Goal: Task Accomplishment & Management: Manage account settings

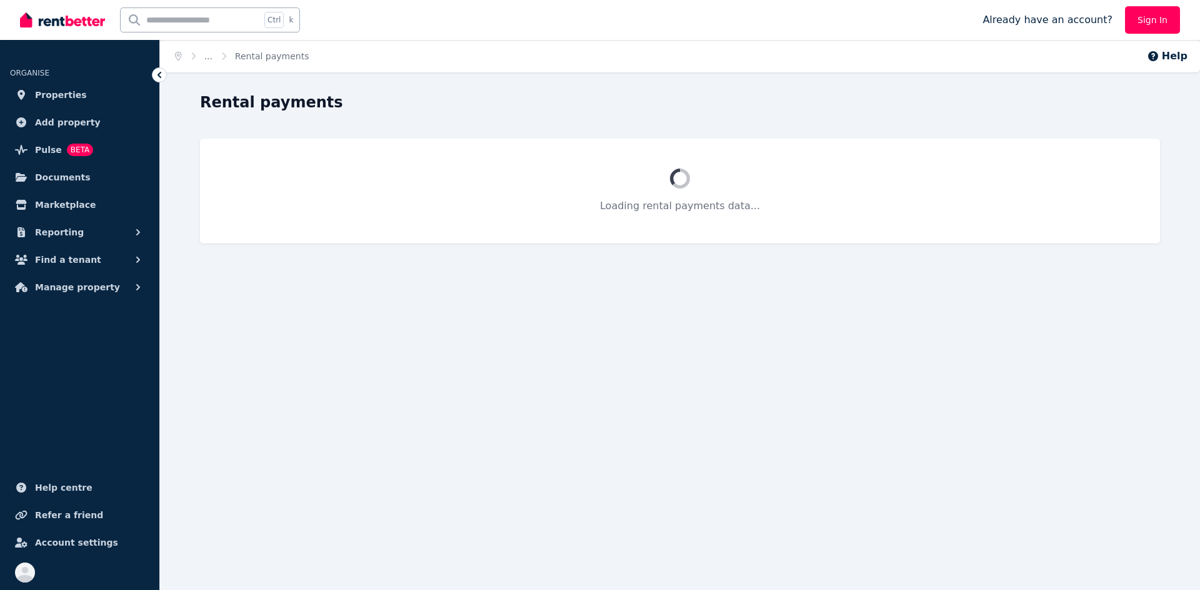
click at [1170, 29] on link "Sign In" at bounding box center [1152, 19] width 55 height 27
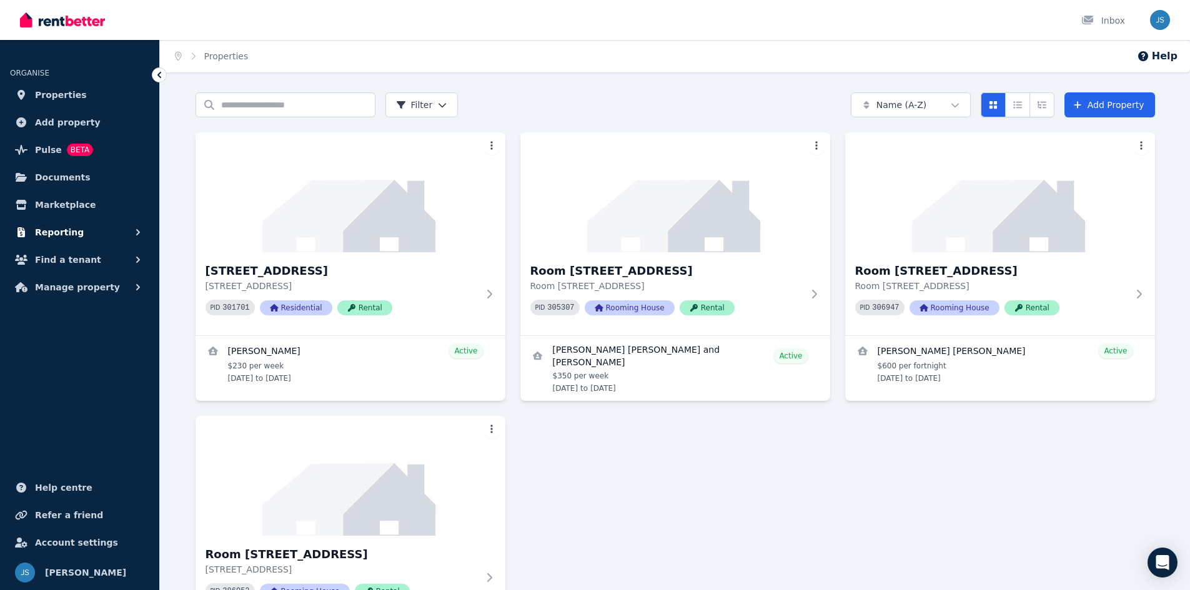
click at [66, 230] on span "Reporting" at bounding box center [59, 232] width 49 height 15
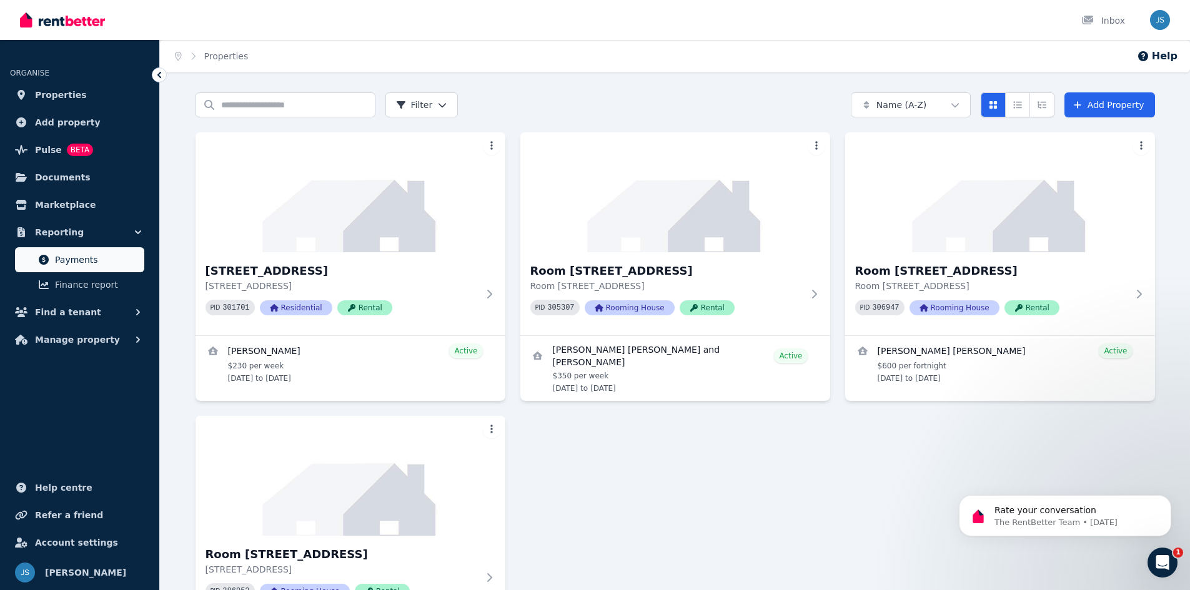
click at [103, 256] on span "Payments" at bounding box center [97, 259] width 84 height 15
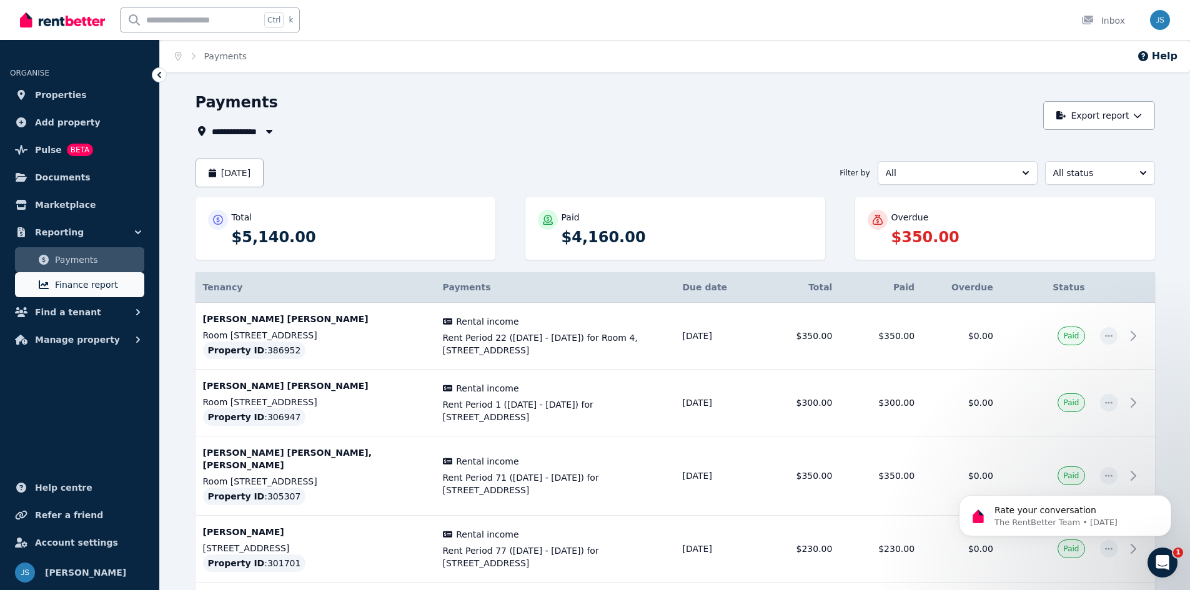
click at [92, 284] on span "Finance report" at bounding box center [97, 284] width 84 height 15
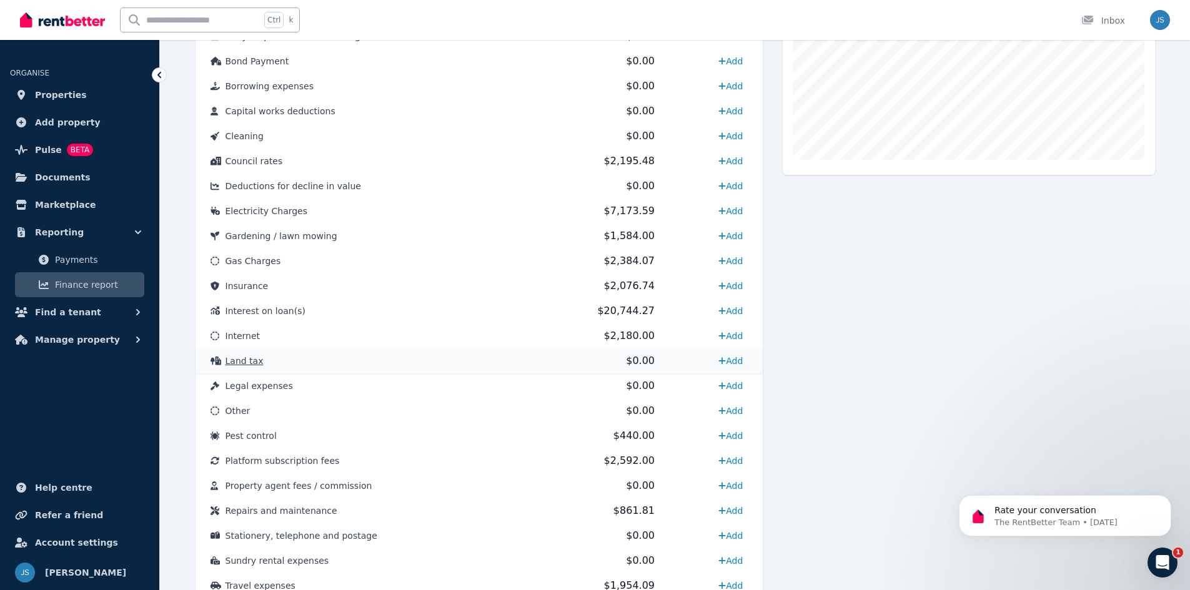
scroll to position [500, 0]
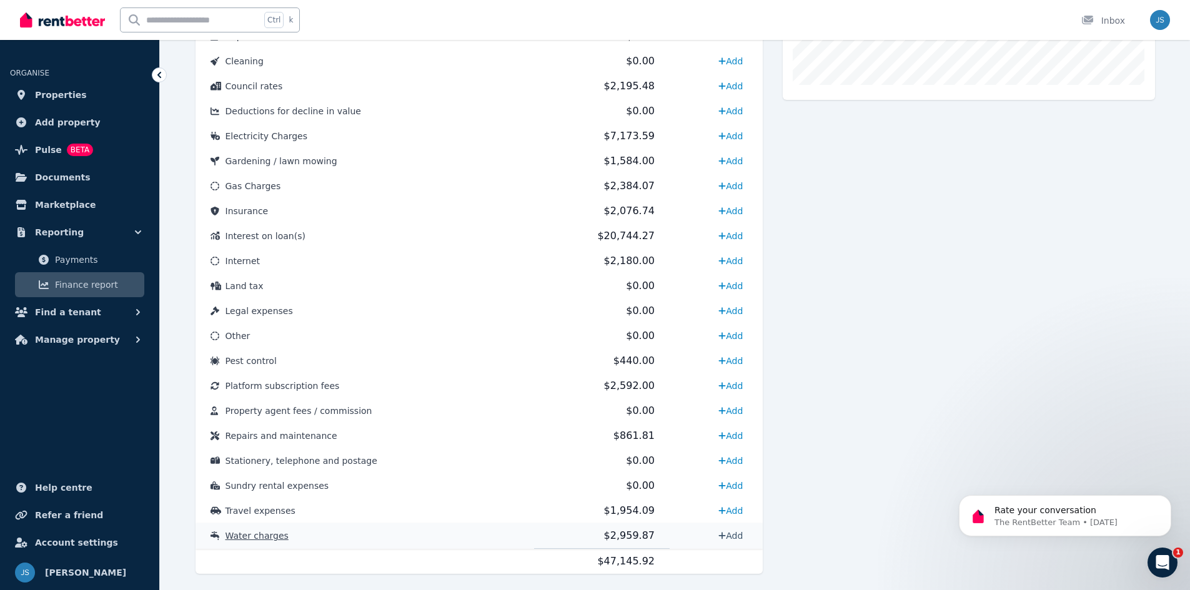
click at [724, 533] on link "Add" at bounding box center [730, 536] width 34 height 20
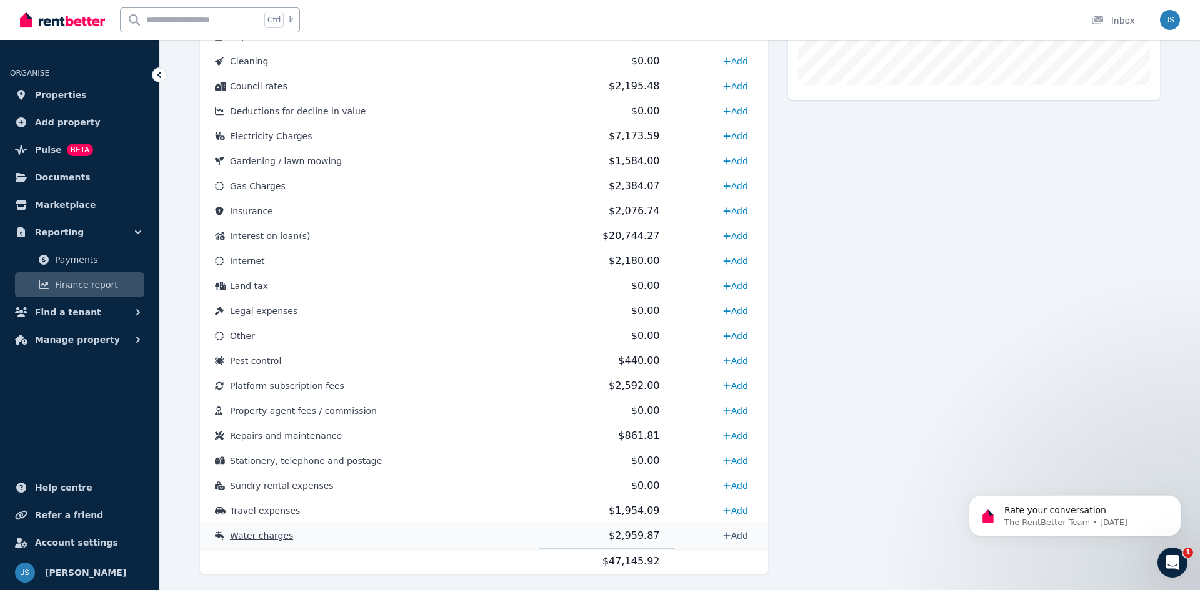
select select "**********"
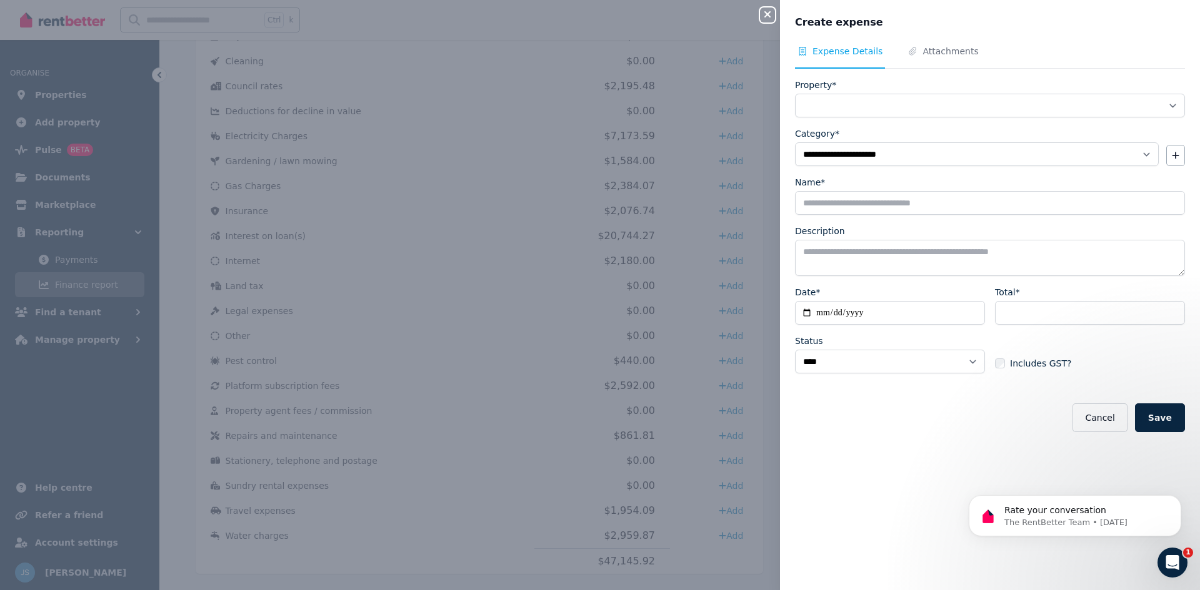
click at [770, 18] on icon "button" at bounding box center [767, 14] width 15 height 10
select select
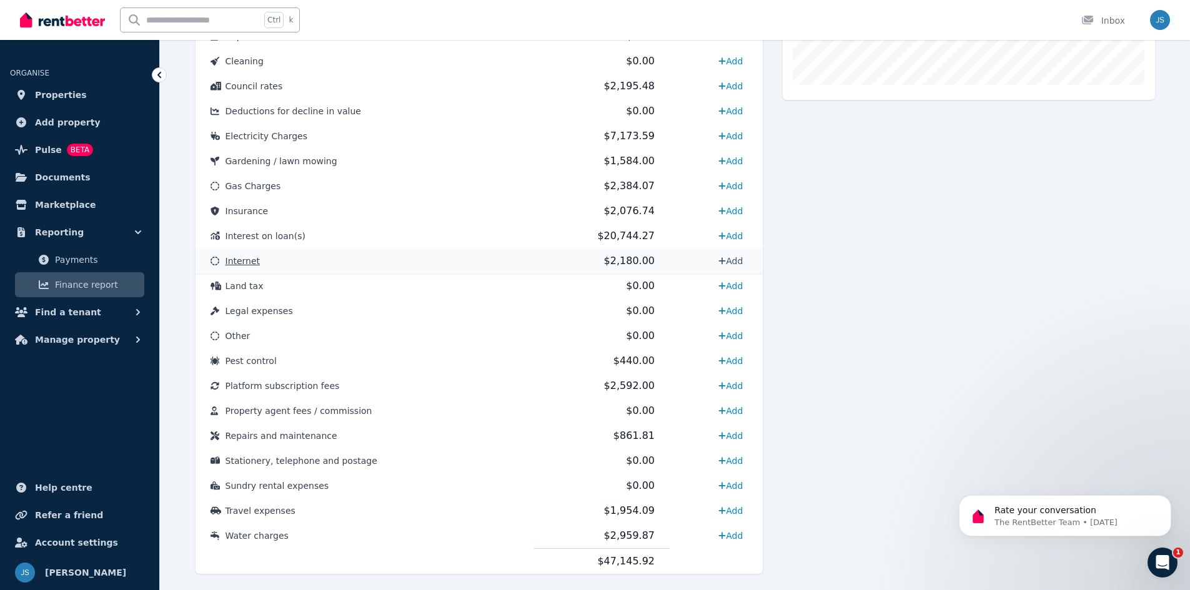
click at [736, 259] on link "Add" at bounding box center [730, 261] width 34 height 20
select select "**********"
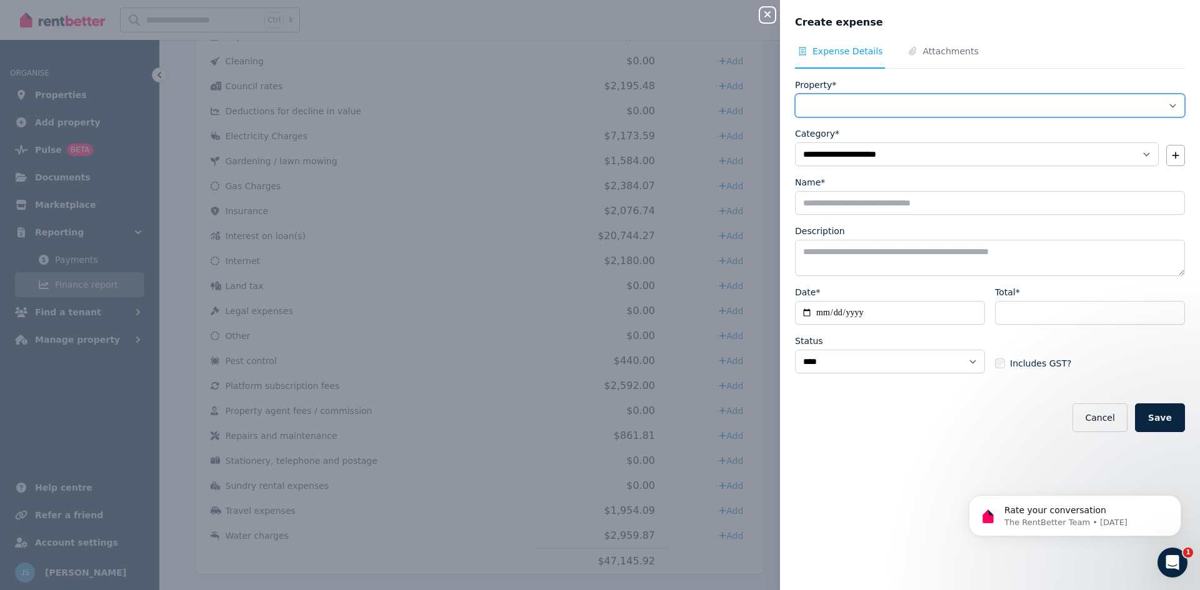
click at [849, 112] on select "**********" at bounding box center [990, 106] width 390 height 24
click at [867, 112] on select "**********" at bounding box center [990, 106] width 390 height 24
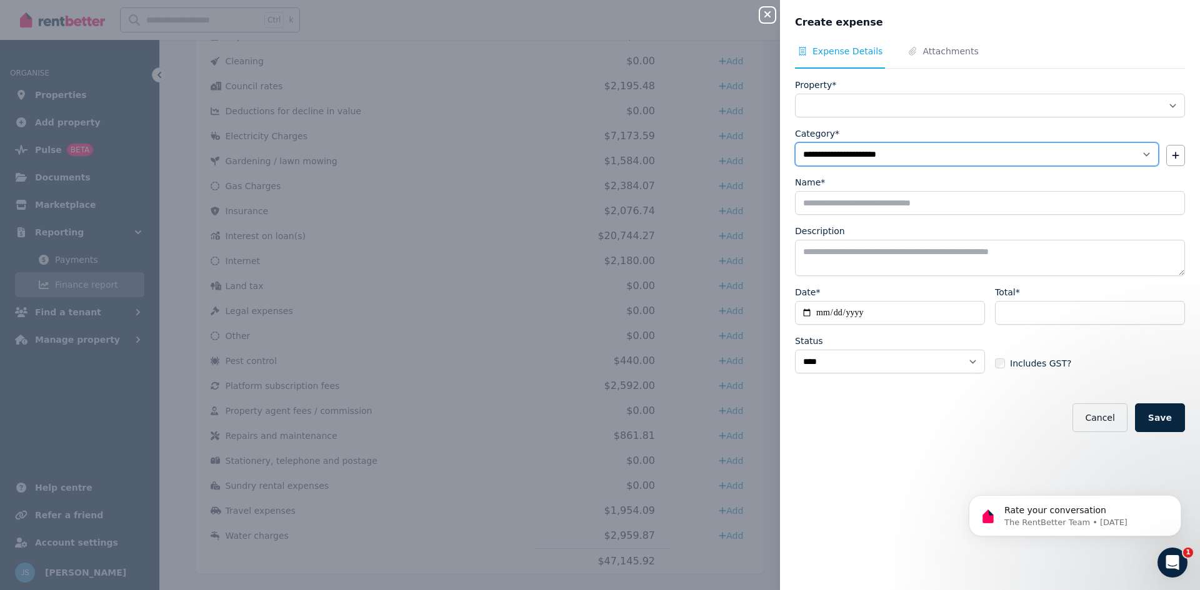
click at [872, 152] on select "**********" at bounding box center [977, 154] width 364 height 24
click at [873, 153] on select "**********" at bounding box center [977, 154] width 364 height 24
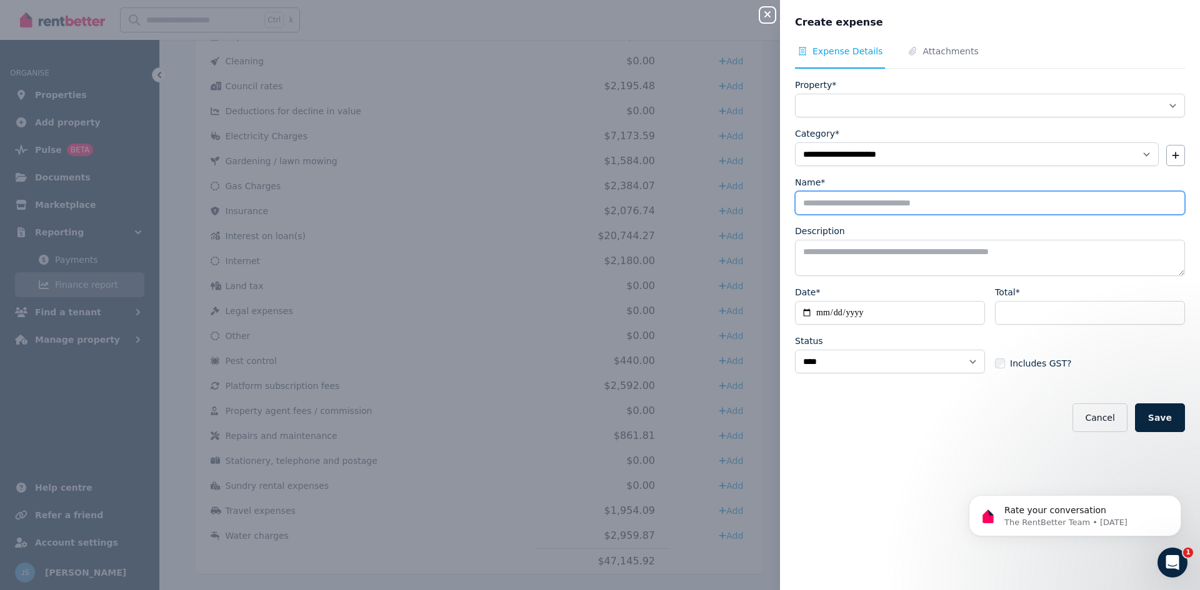
click at [870, 204] on input "Name*" at bounding box center [990, 203] width 390 height 24
type input "**********"
click at [877, 258] on textarea "Description" at bounding box center [990, 258] width 390 height 36
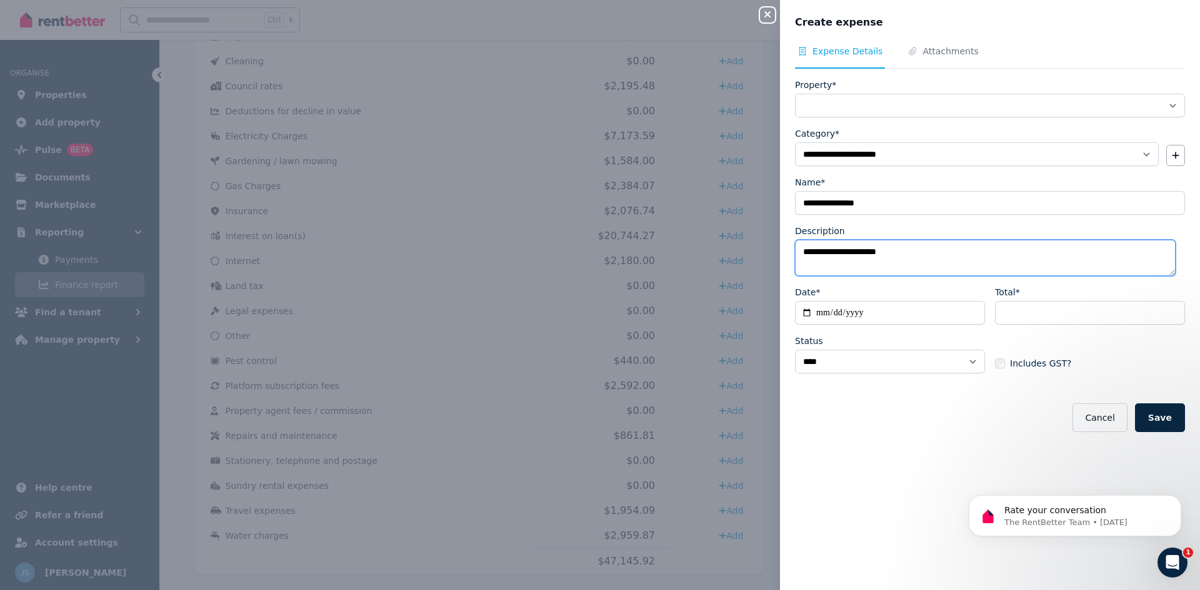
type textarea "**********"
click at [800, 314] on input "Date*" at bounding box center [890, 313] width 190 height 24
click at [805, 313] on input "Date*" at bounding box center [890, 313] width 190 height 24
type input "**********"
click at [1022, 308] on input "Total*" at bounding box center [1090, 313] width 190 height 24
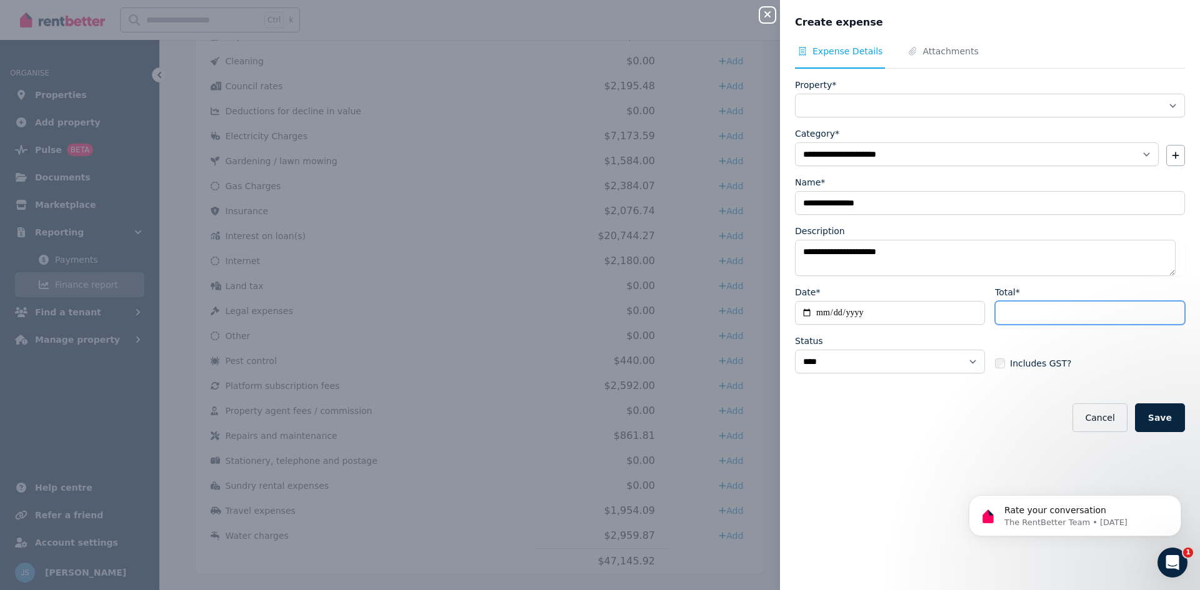
type input "**"
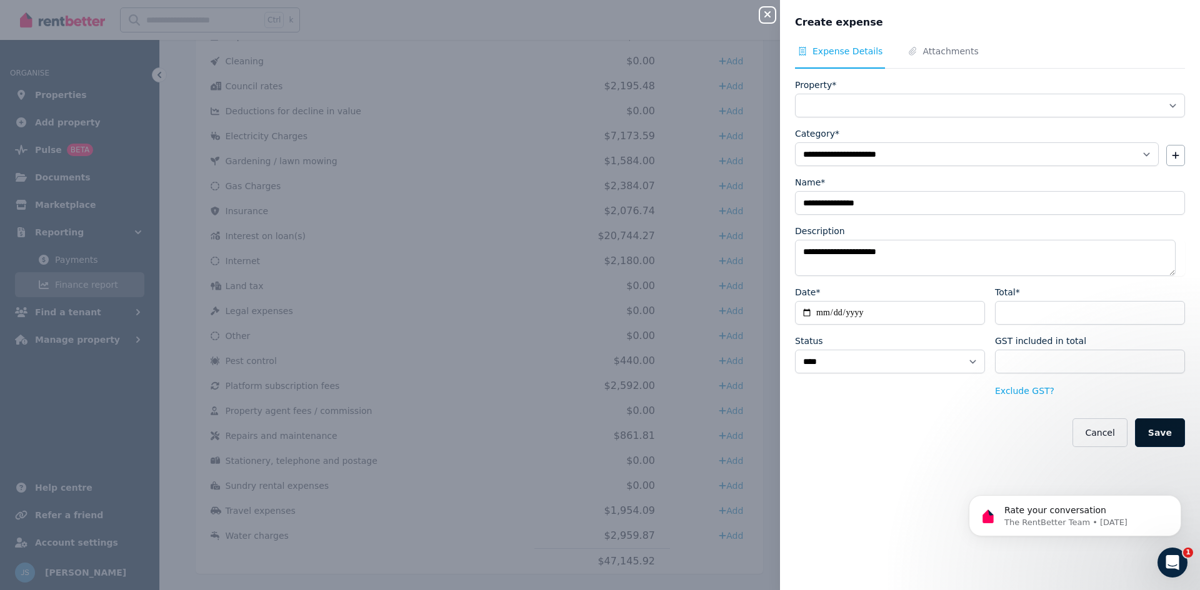
click at [1161, 429] on button "Save" at bounding box center [1160, 433] width 50 height 29
select select
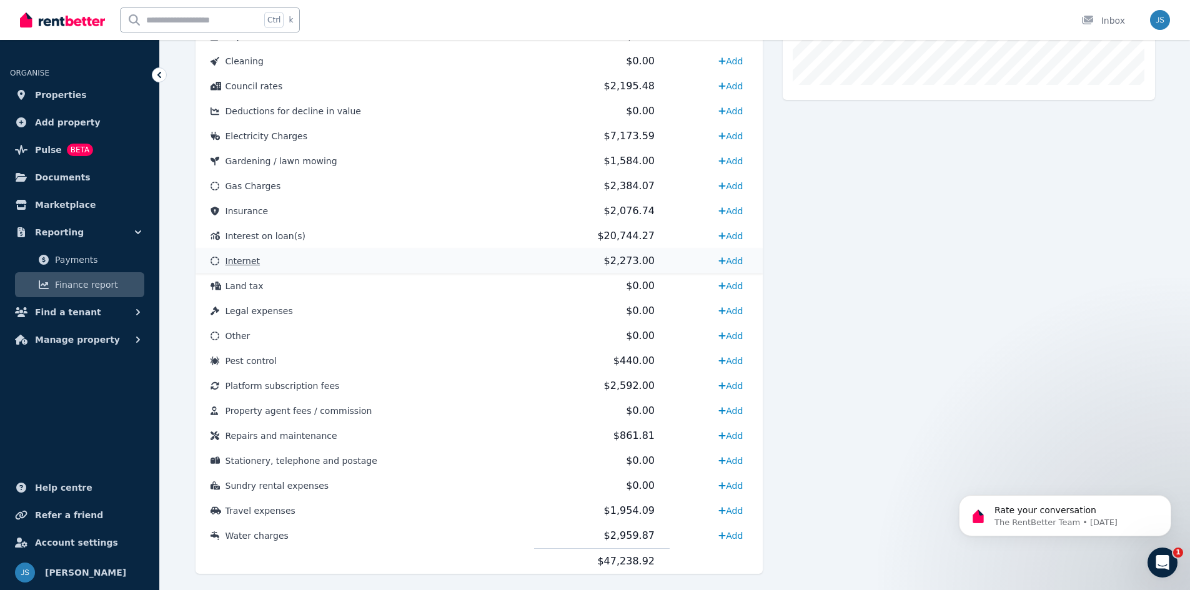
click at [357, 269] on td "Internet" at bounding box center [365, 261] width 339 height 25
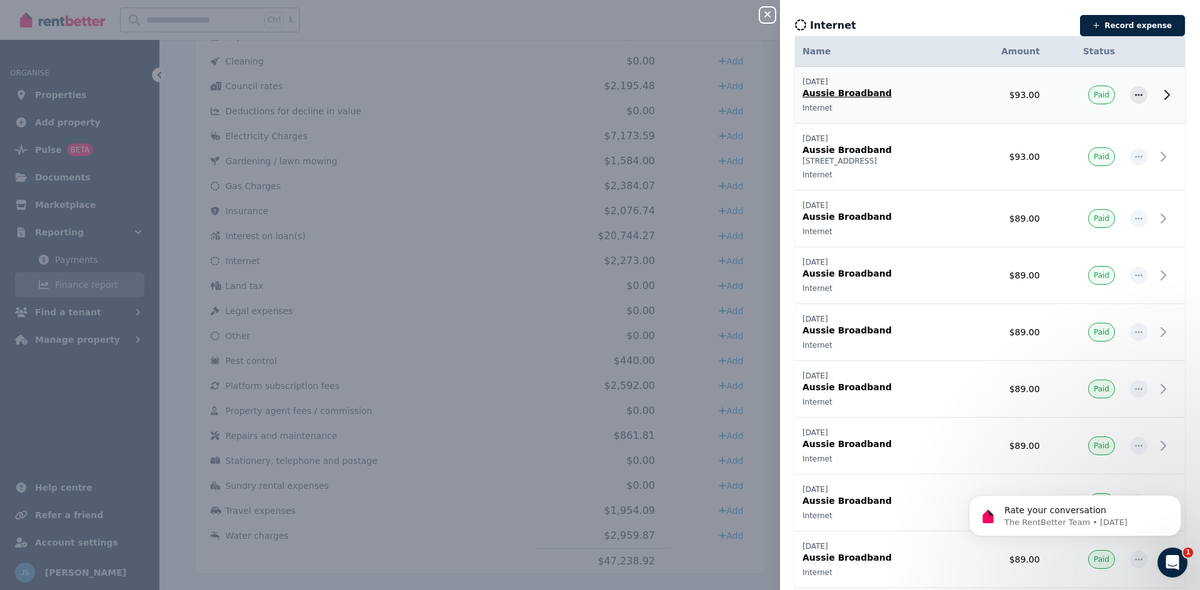
click at [1159, 92] on icon at bounding box center [1166, 94] width 15 height 15
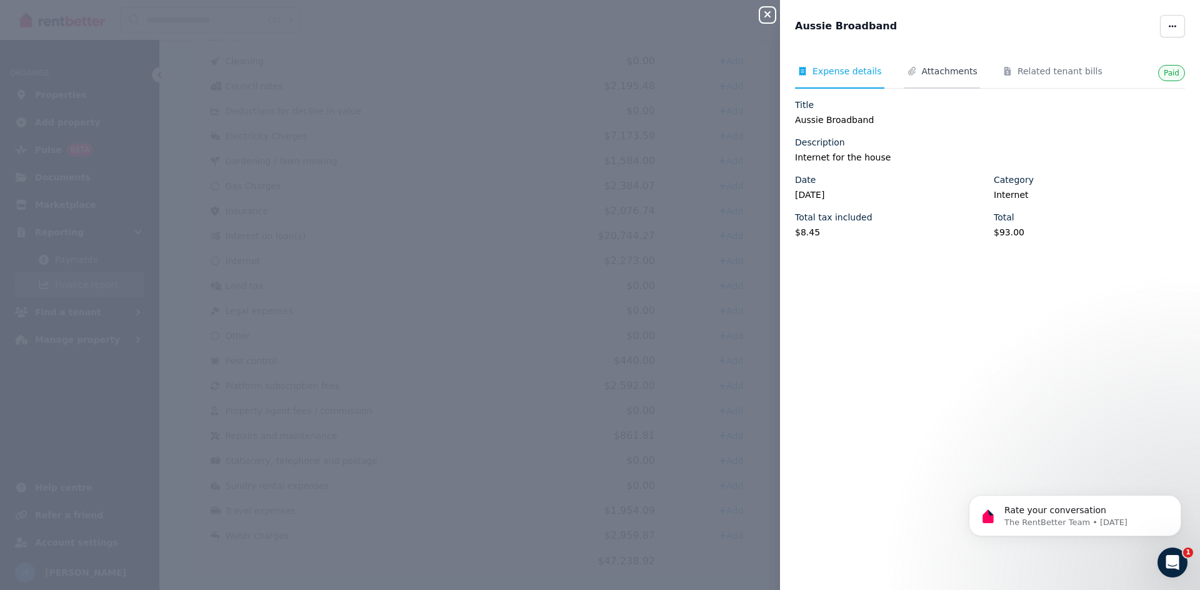
click at [961, 73] on span "Attachments" at bounding box center [950, 71] width 56 height 12
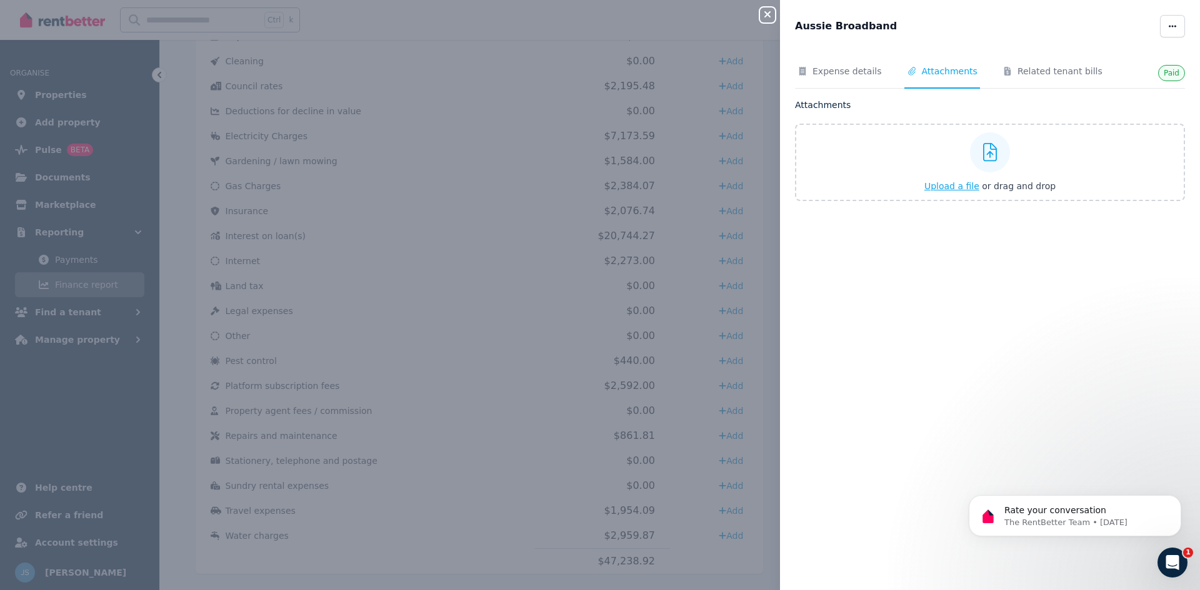
click at [976, 151] on div at bounding box center [990, 152] width 40 height 40
click at [0, 0] on input "Upload a file or drag and drop" at bounding box center [0, 0] width 0 height 0
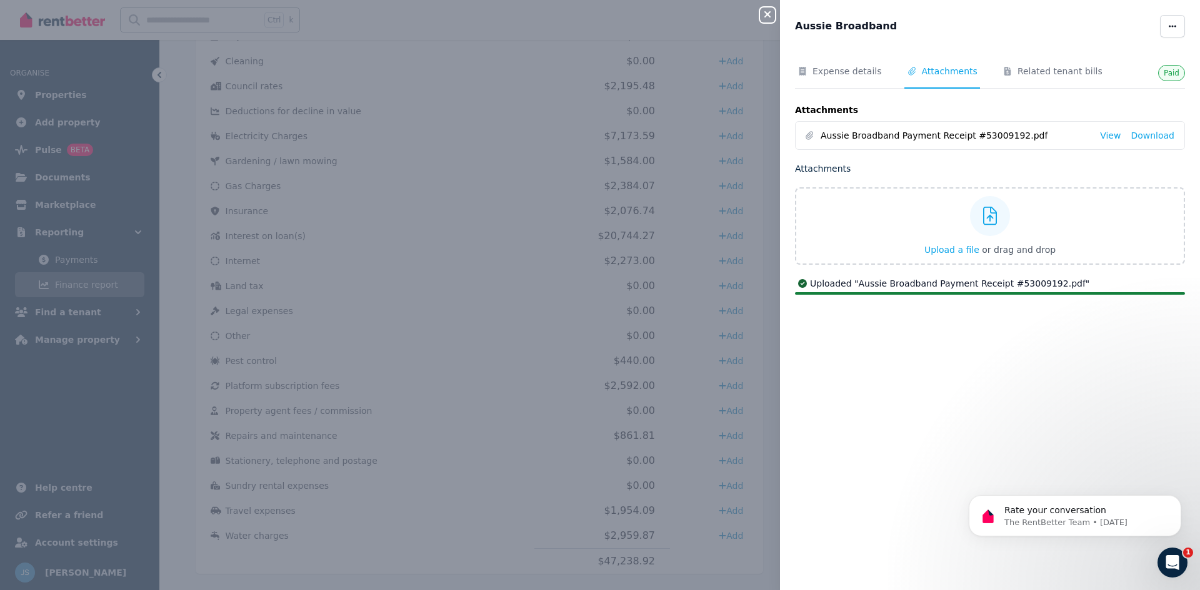
click at [768, 14] on icon "button" at bounding box center [767, 14] width 6 height 6
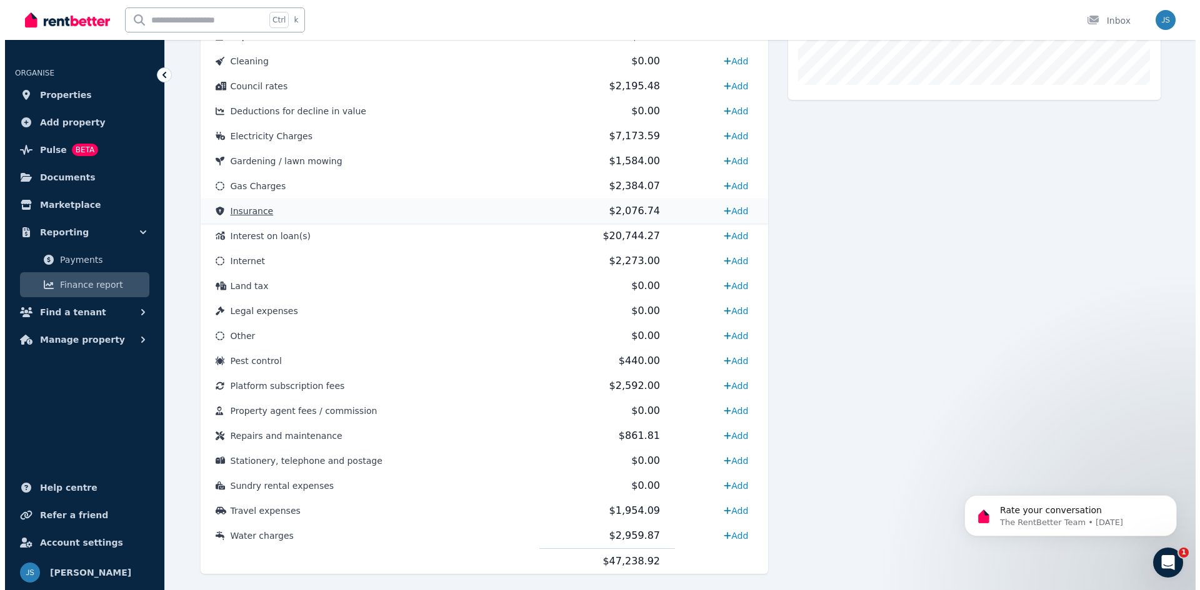
scroll to position [437, 0]
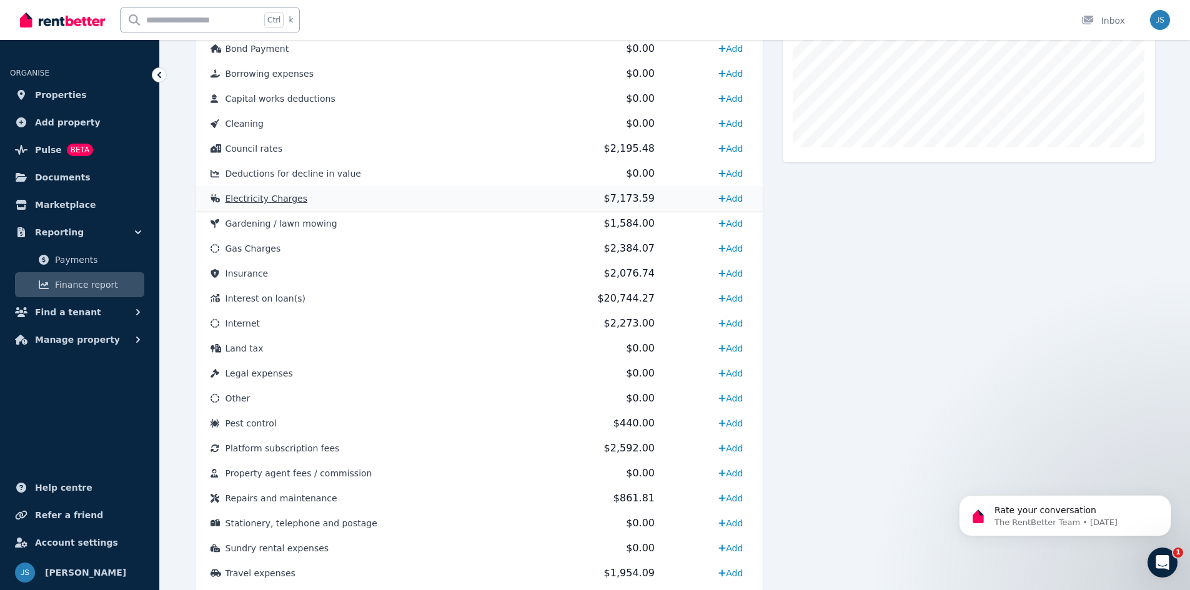
click at [327, 203] on td "Electricity Charges" at bounding box center [365, 198] width 339 height 25
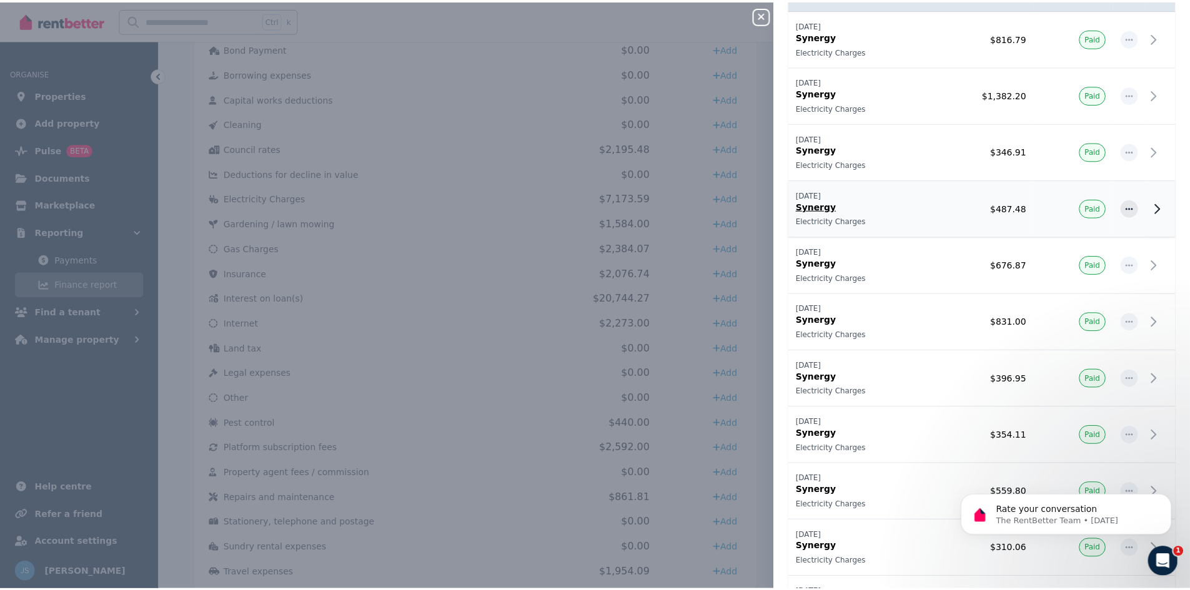
scroll to position [125, 0]
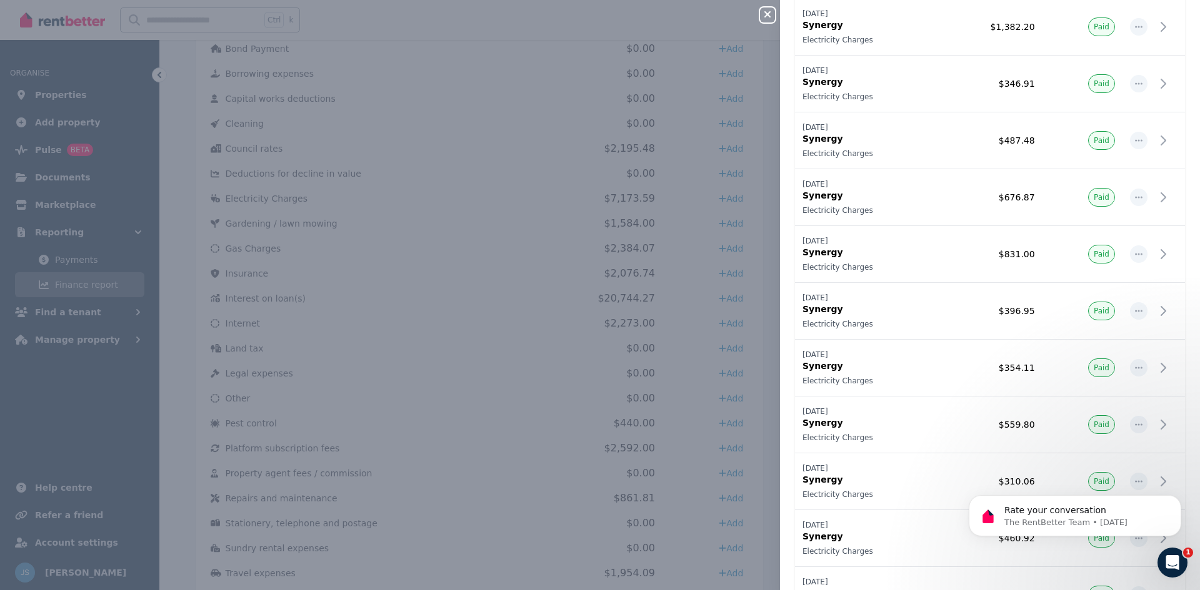
click at [762, 18] on icon "button" at bounding box center [767, 14] width 15 height 10
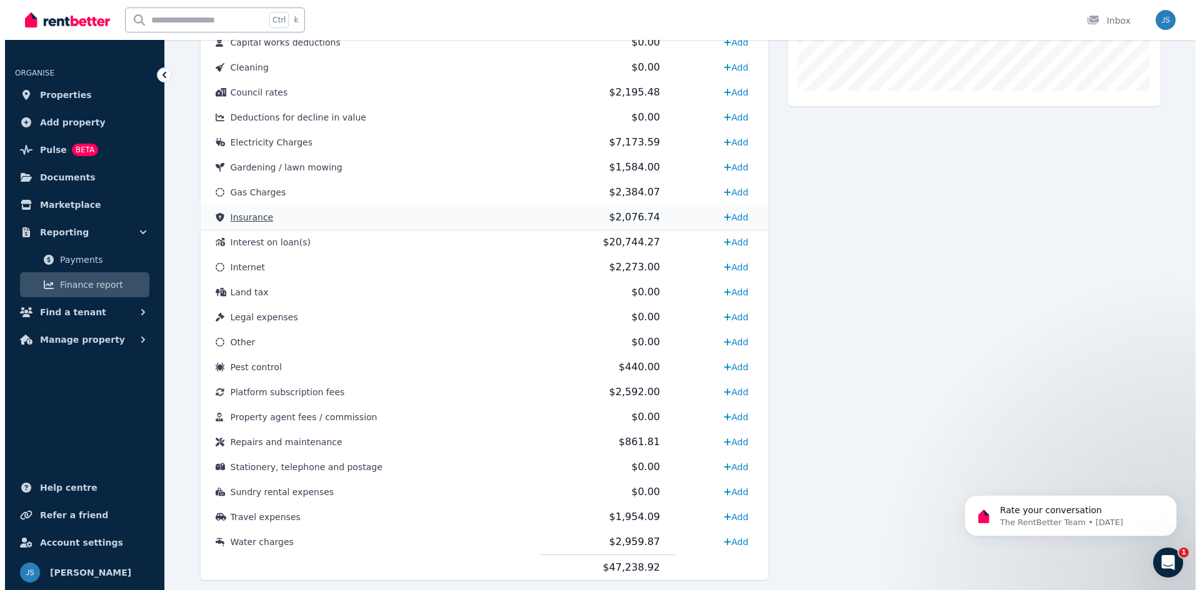
scroll to position [464, 0]
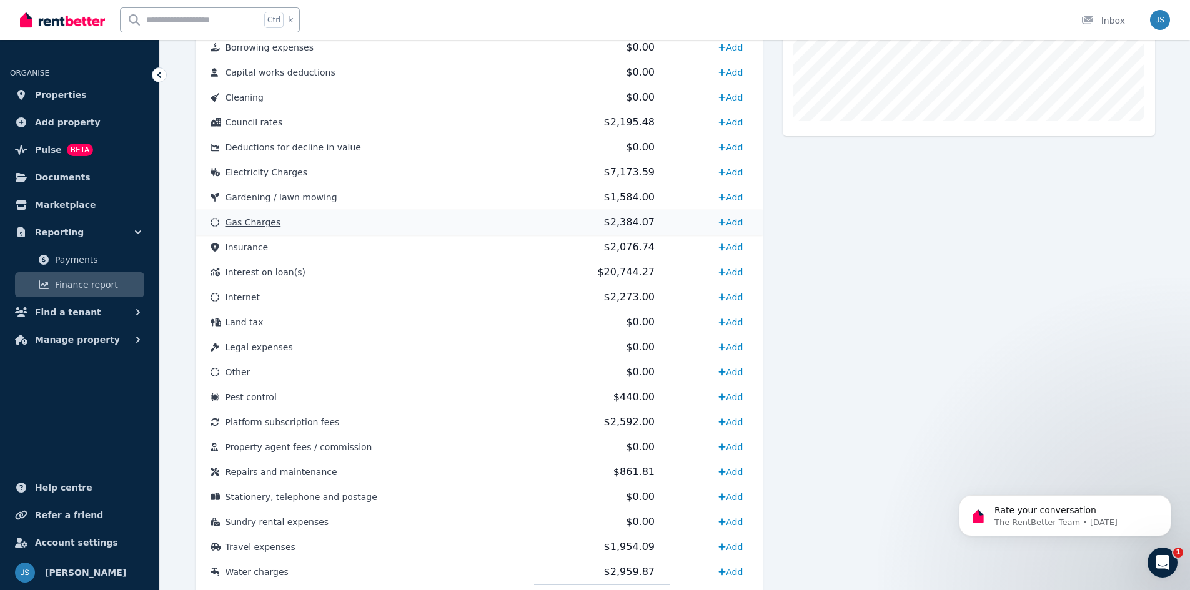
click at [623, 220] on span "$2,384.07" at bounding box center [629, 222] width 51 height 12
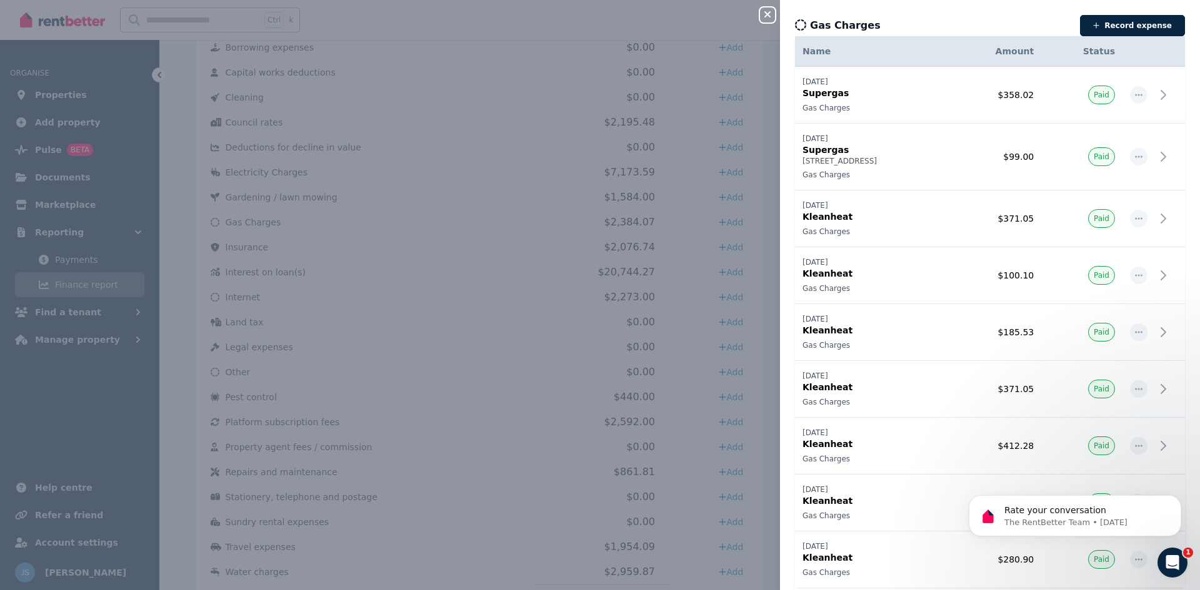
click at [767, 15] on icon "button" at bounding box center [767, 14] width 6 height 6
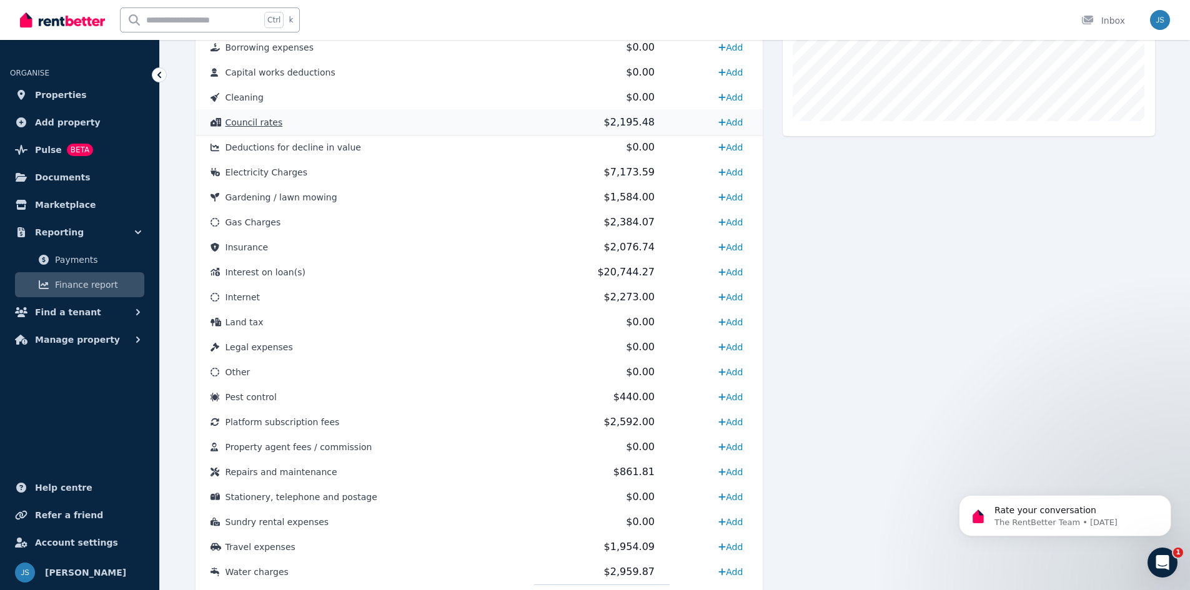
click at [555, 121] on td "$2,195.48" at bounding box center [602, 122] width 136 height 25
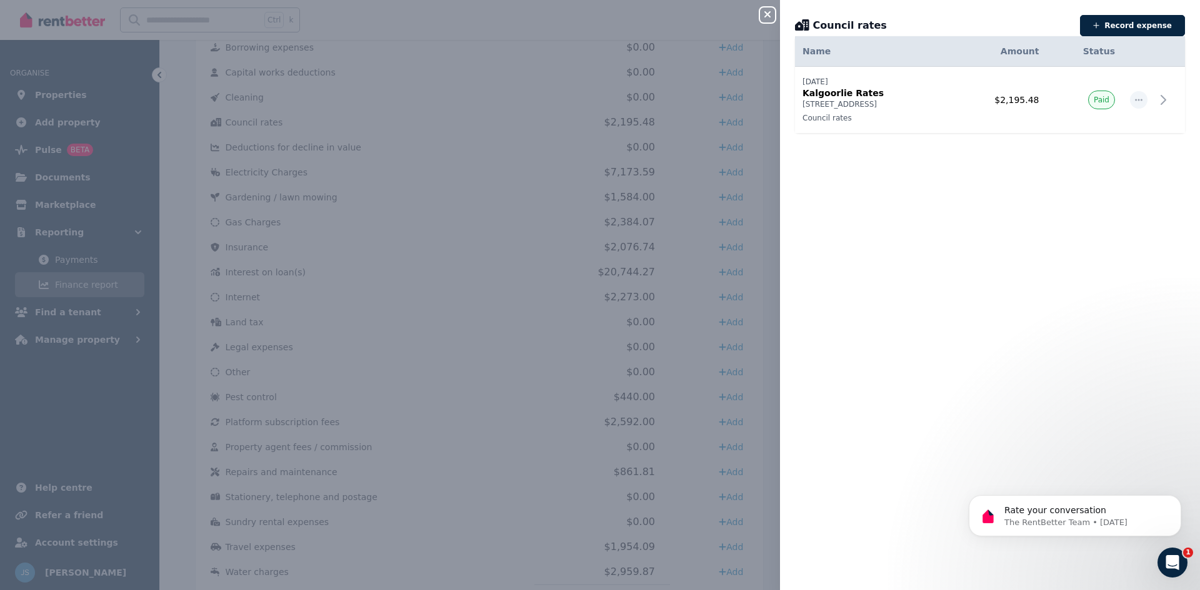
click at [765, 12] on icon "button" at bounding box center [767, 14] width 6 height 6
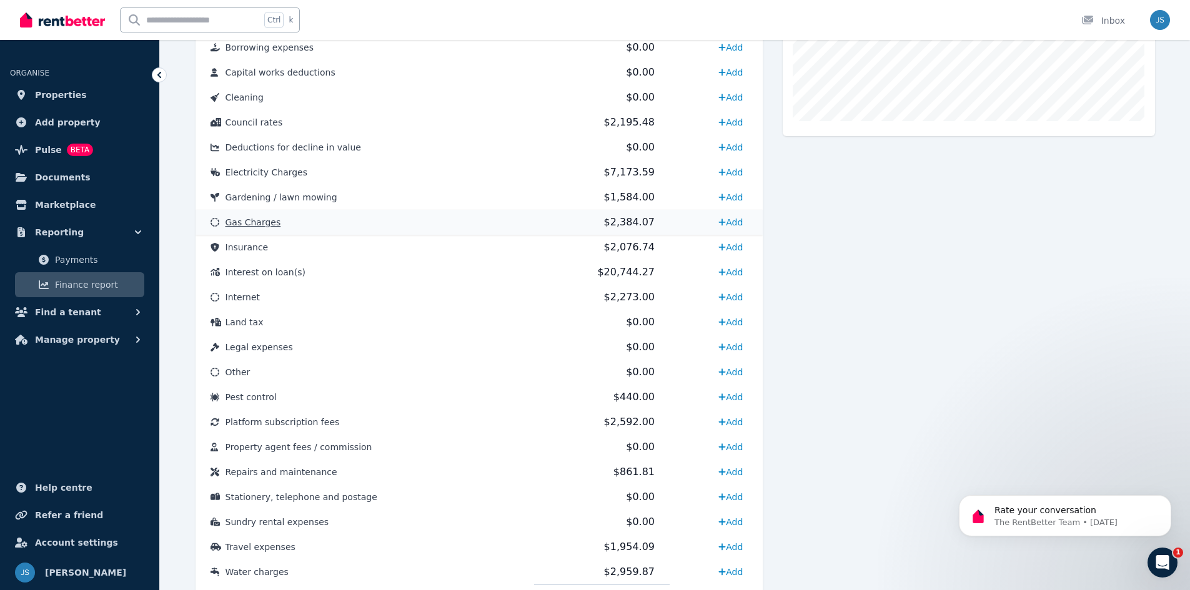
click at [648, 218] on td "$2,384.07" at bounding box center [602, 222] width 136 height 25
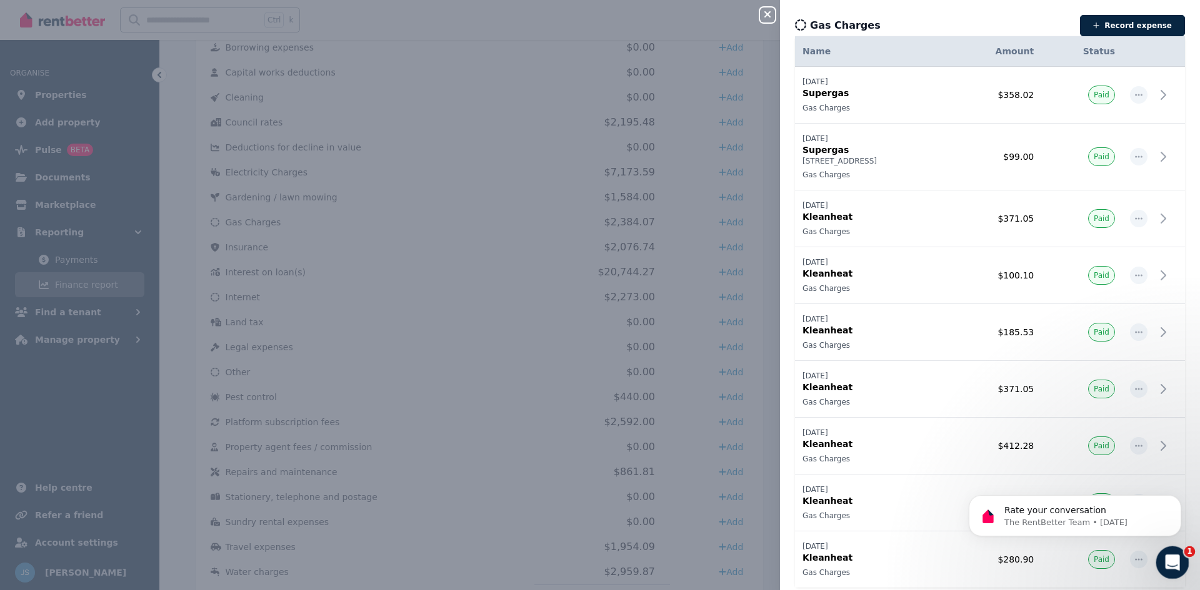
click at [1160, 559] on div "Open Intercom Messenger" at bounding box center [1170, 560] width 41 height 41
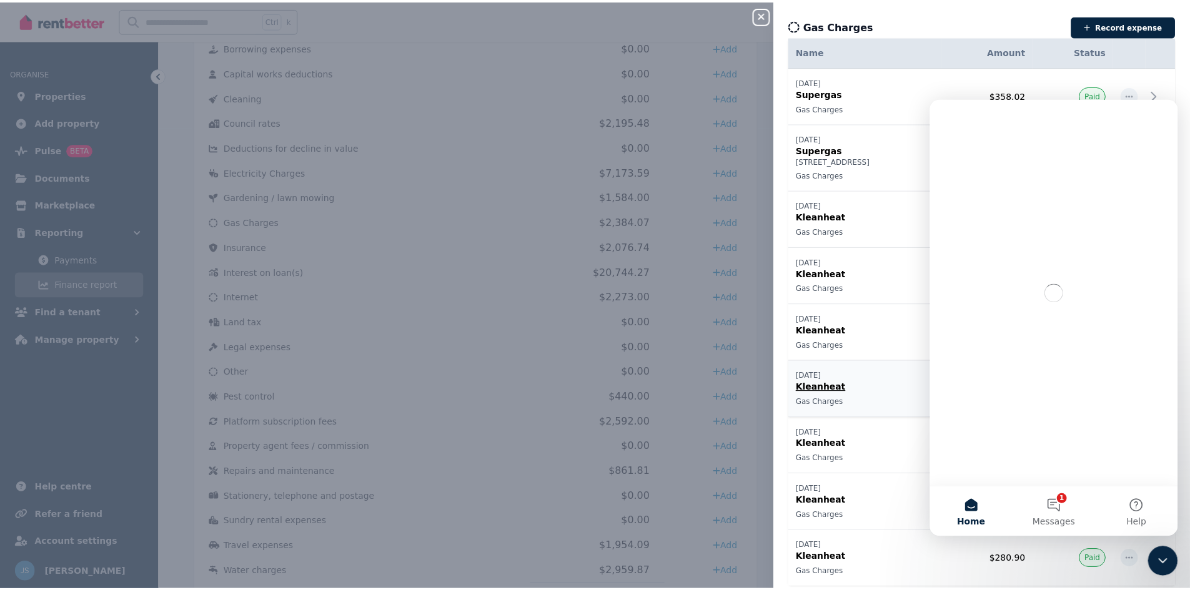
scroll to position [0, 0]
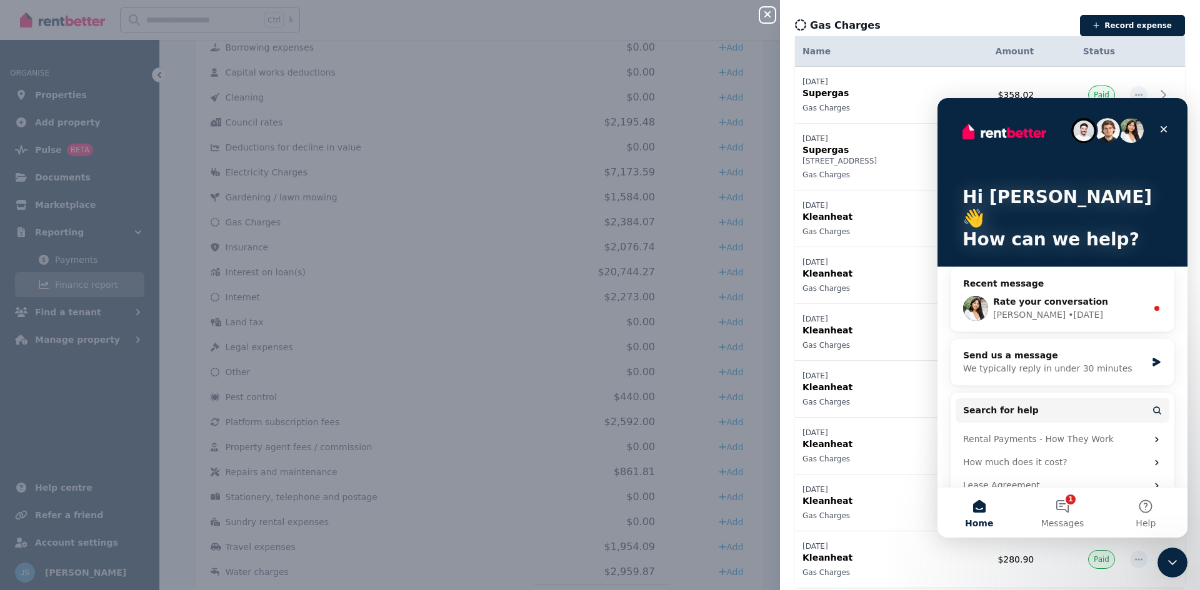
click at [1068, 309] on div "• 4d ago" at bounding box center [1085, 315] width 35 height 13
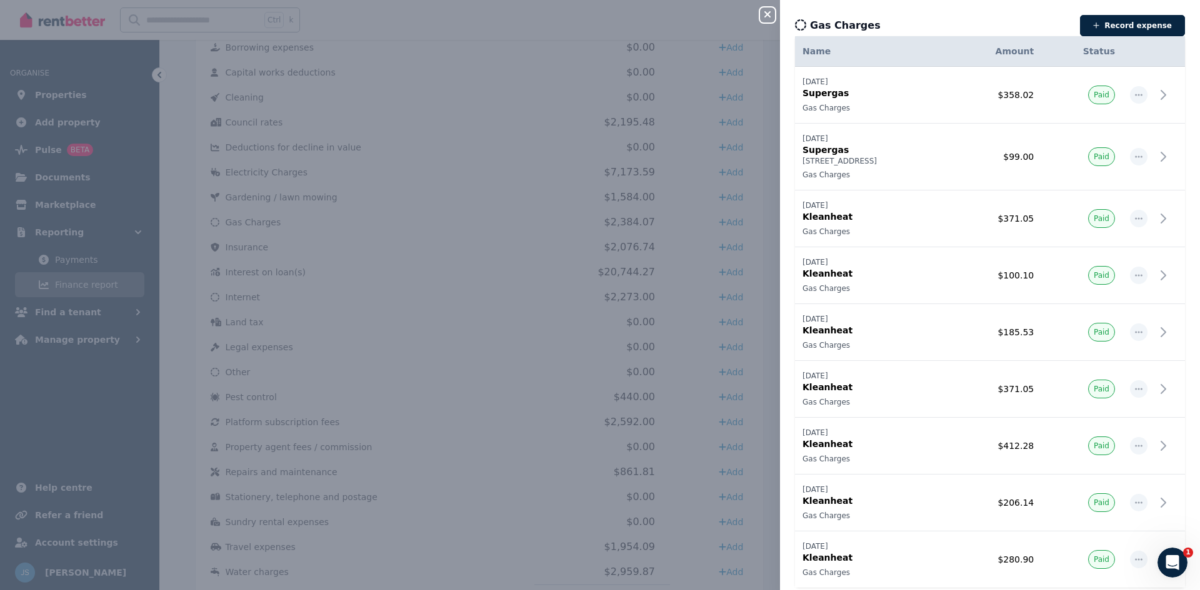
click at [764, 14] on icon "button" at bounding box center [767, 14] width 15 height 10
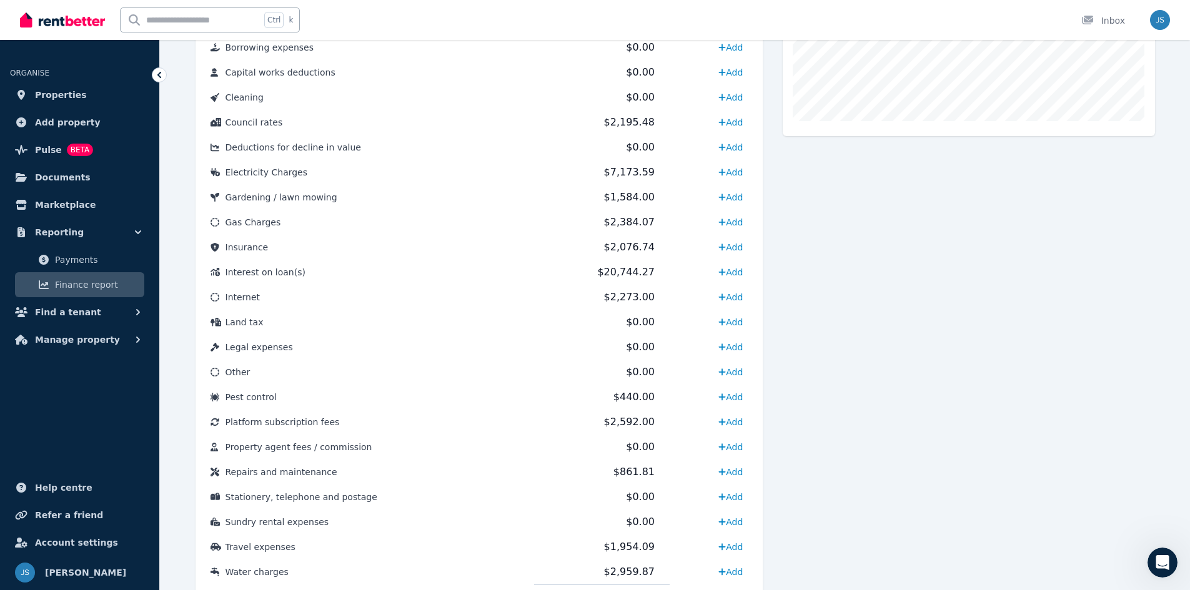
scroll to position [2037, 0]
click at [49, 102] on span "Properties" at bounding box center [61, 94] width 52 height 15
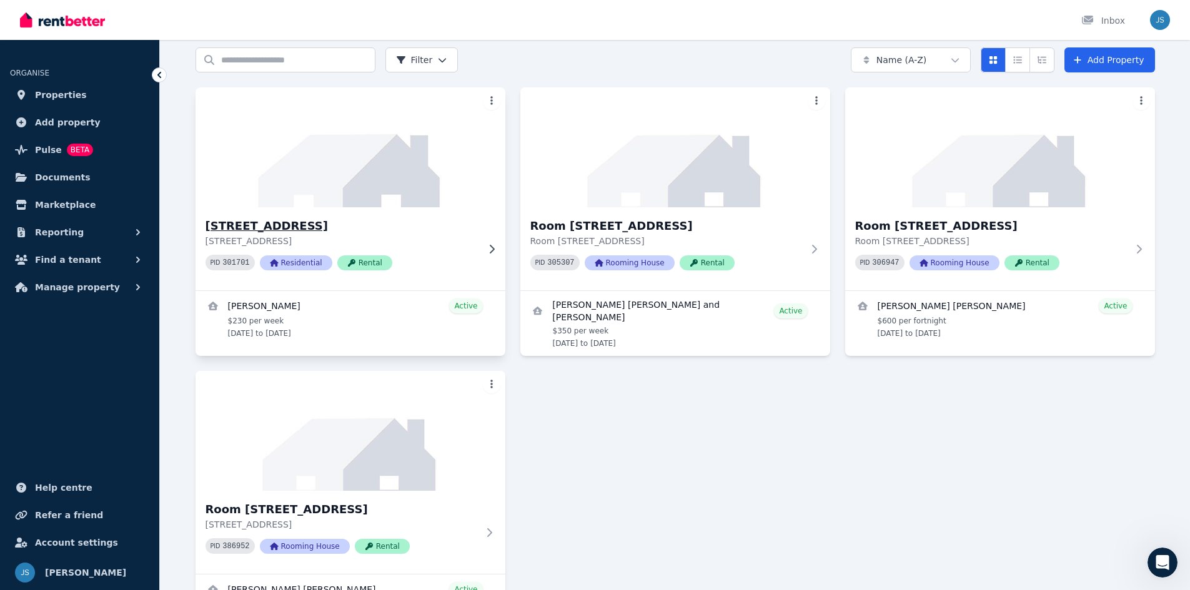
scroll to position [125, 0]
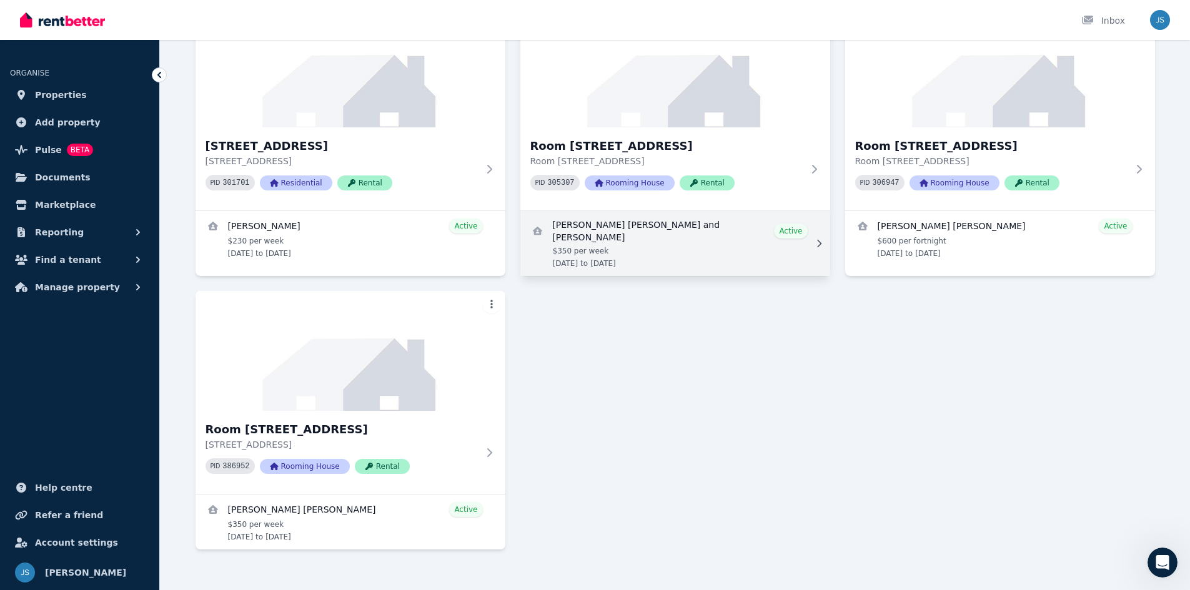
click at [683, 254] on link "View details for Bogdan Cosmin Gosman and Beatrice Sciotto" at bounding box center [675, 243] width 310 height 65
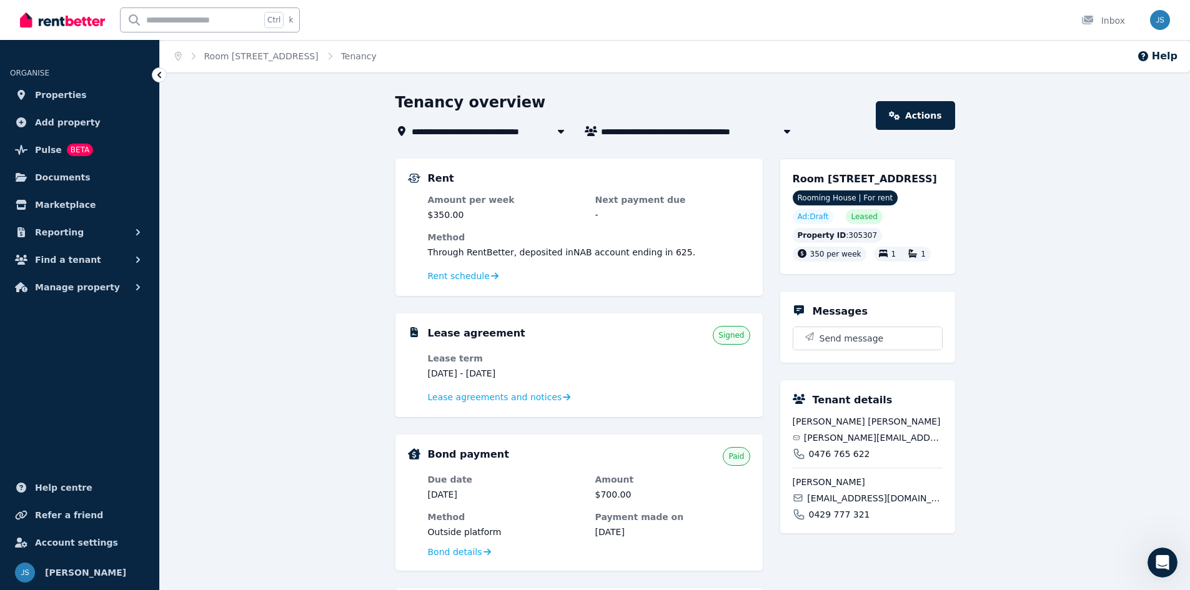
click at [162, 79] on icon at bounding box center [159, 75] width 12 height 12
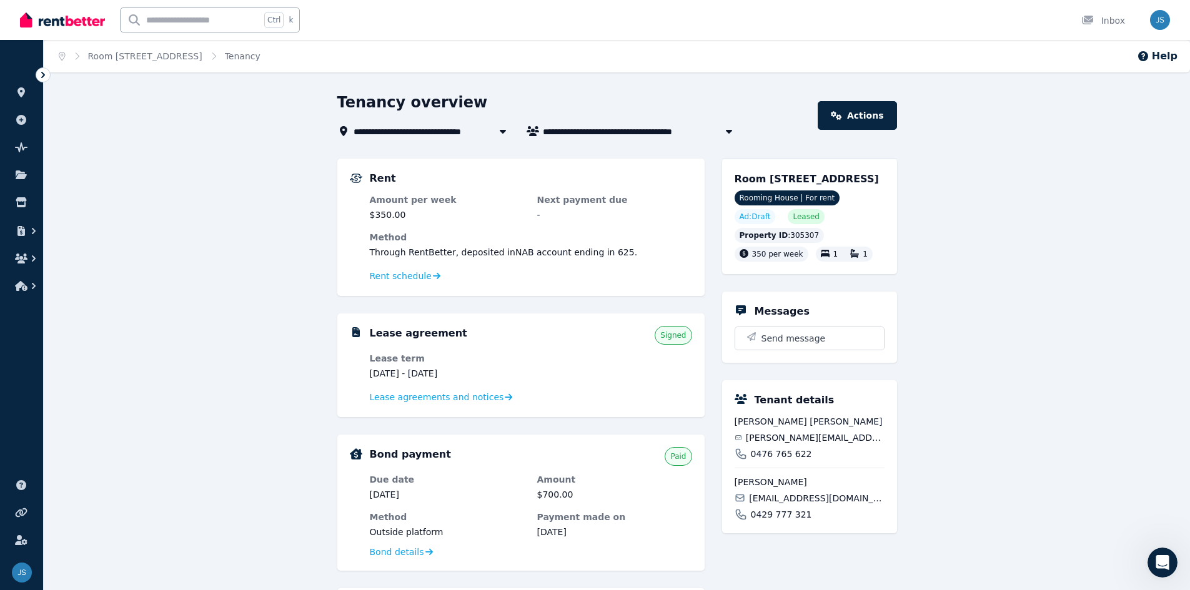
click at [46, 76] on icon at bounding box center [43, 75] width 12 height 12
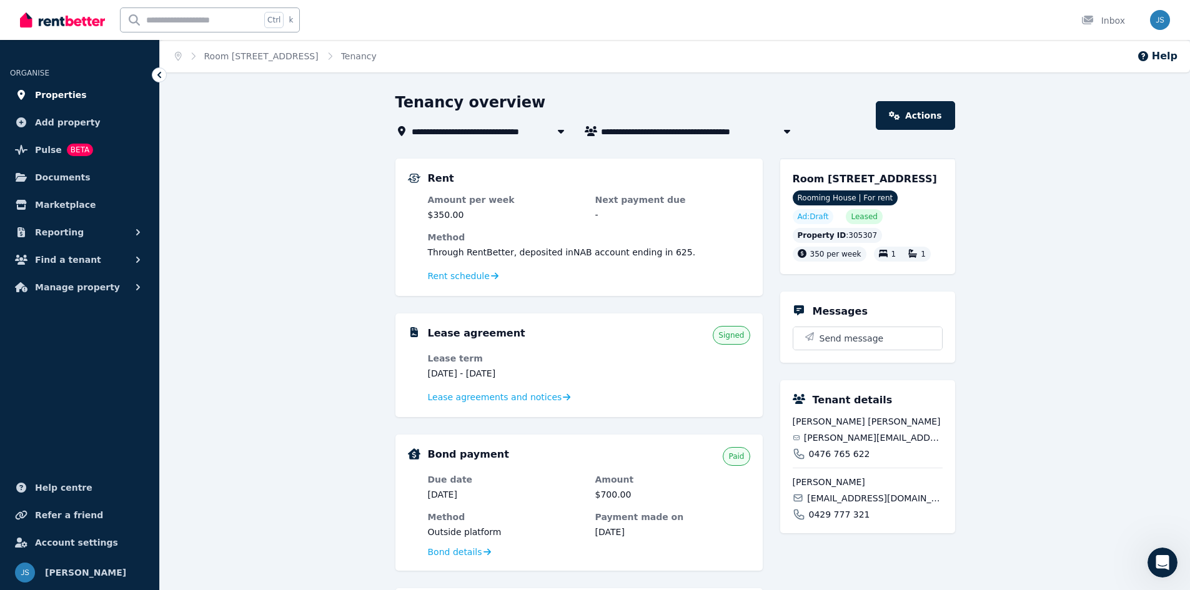
click at [49, 86] on link "Properties" at bounding box center [79, 94] width 139 height 25
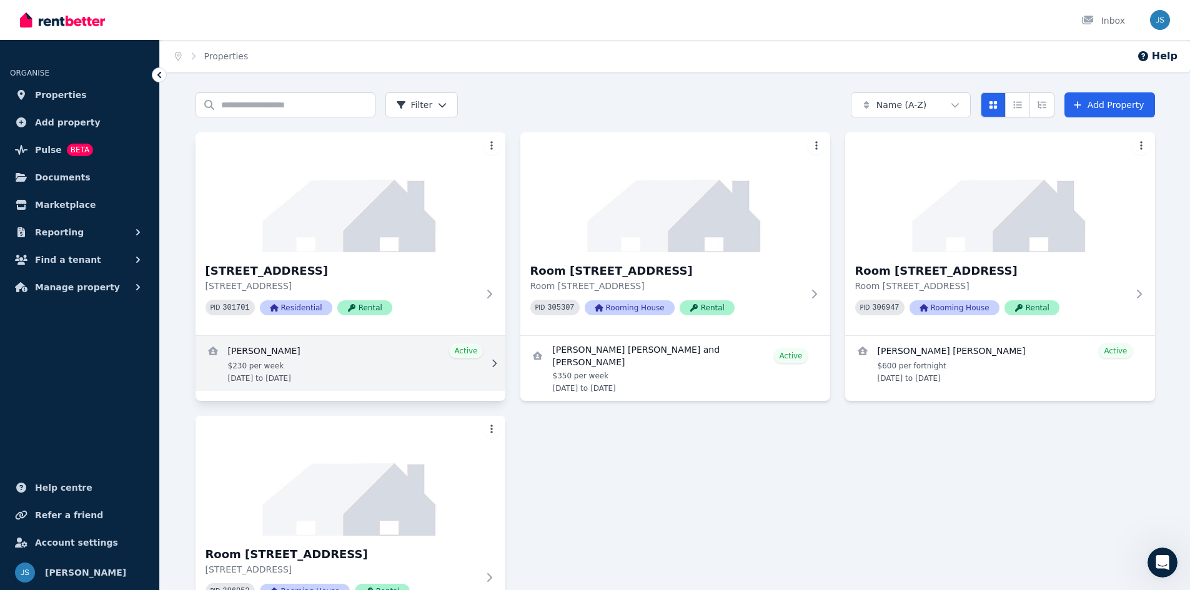
click at [363, 365] on link "View details for Abin Dony" at bounding box center [351, 363] width 310 height 55
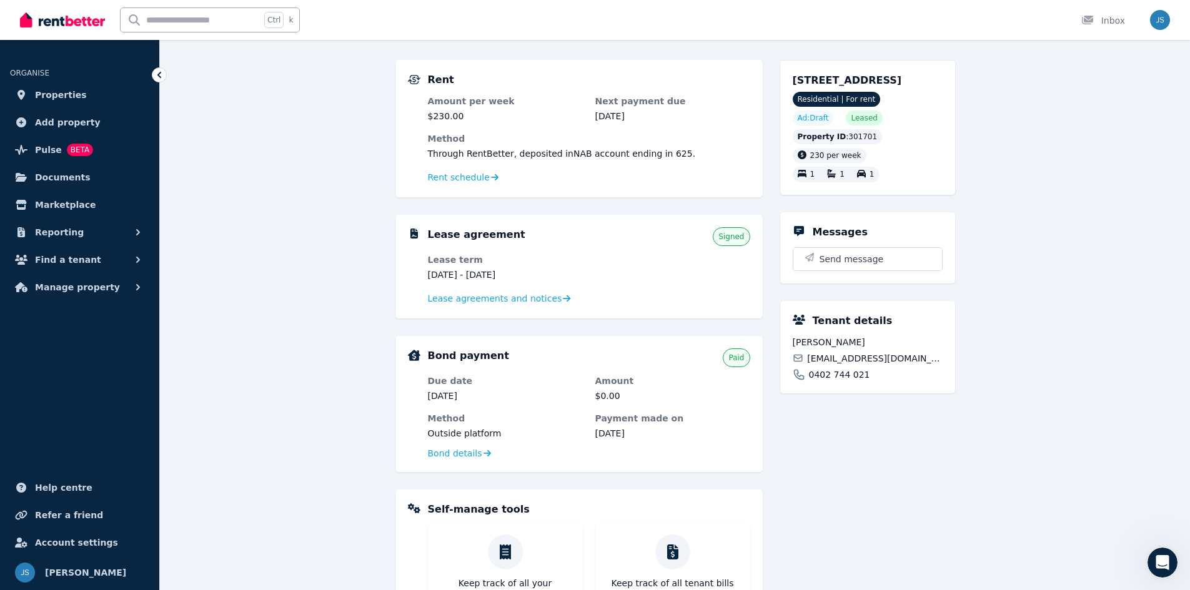
scroll to position [125, 0]
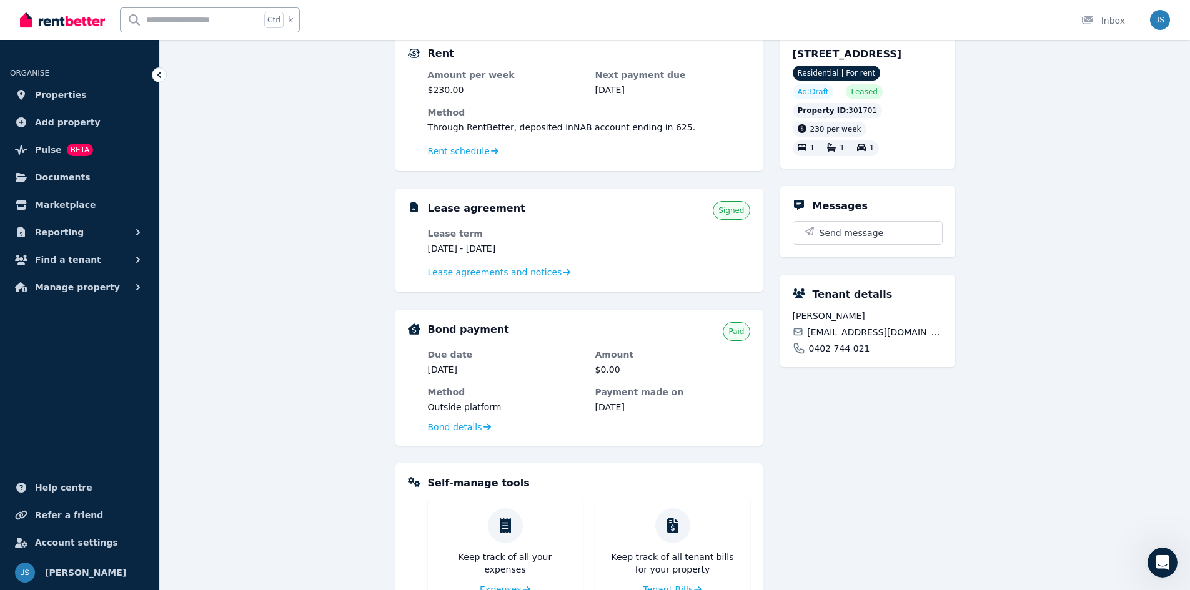
click at [155, 77] on icon at bounding box center [159, 75] width 12 height 12
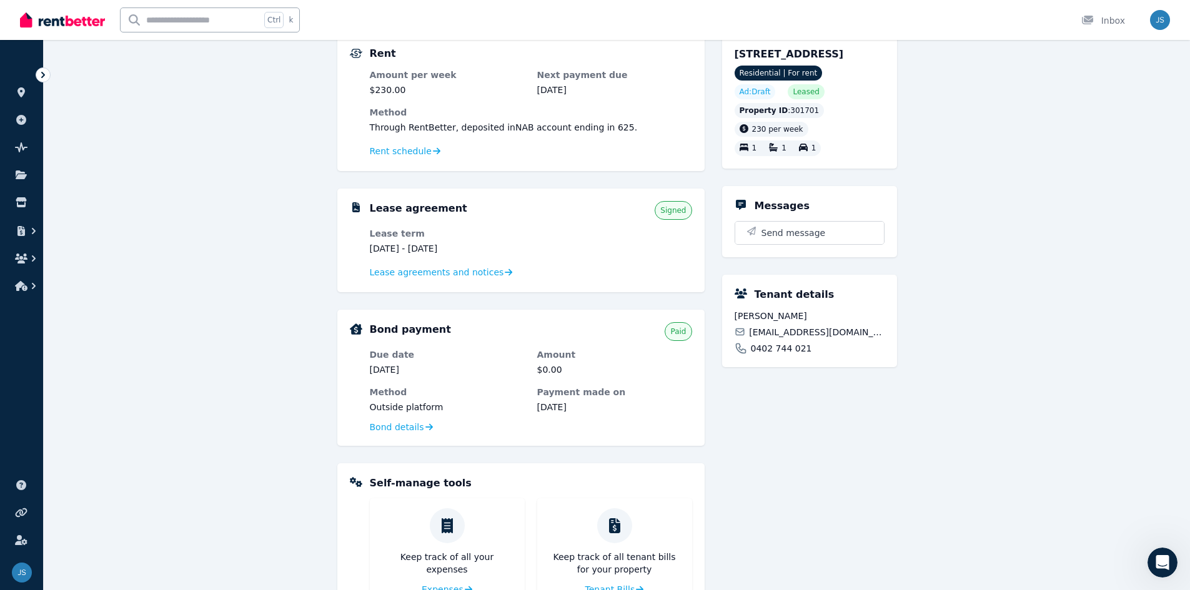
click at [41, 74] on icon at bounding box center [43, 75] width 12 height 12
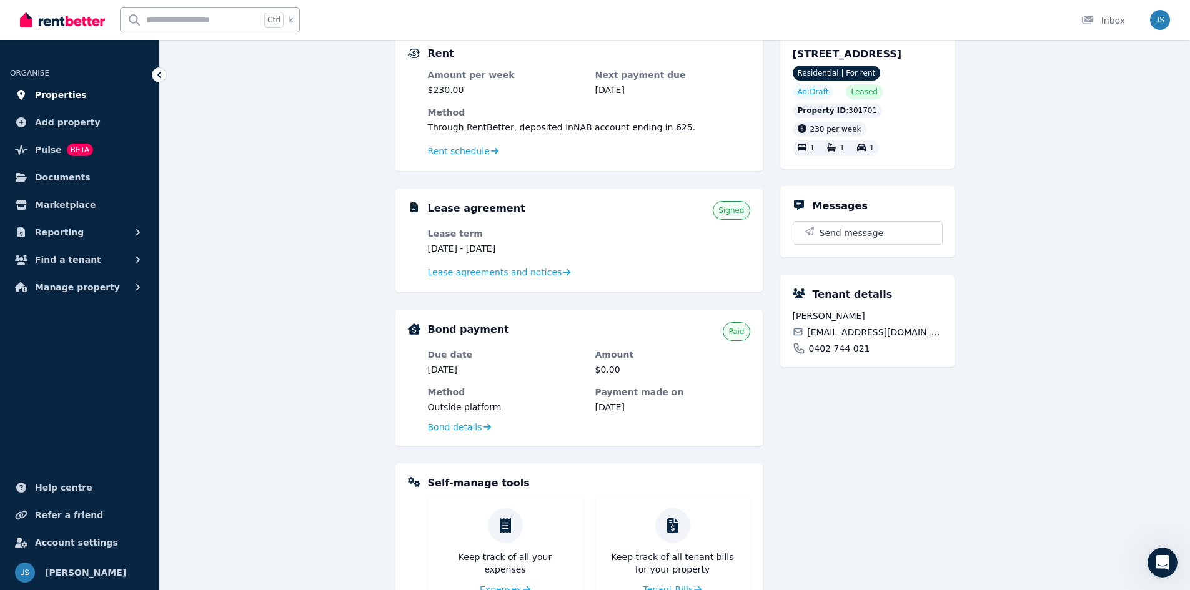
click at [44, 102] on span "Properties" at bounding box center [61, 94] width 52 height 15
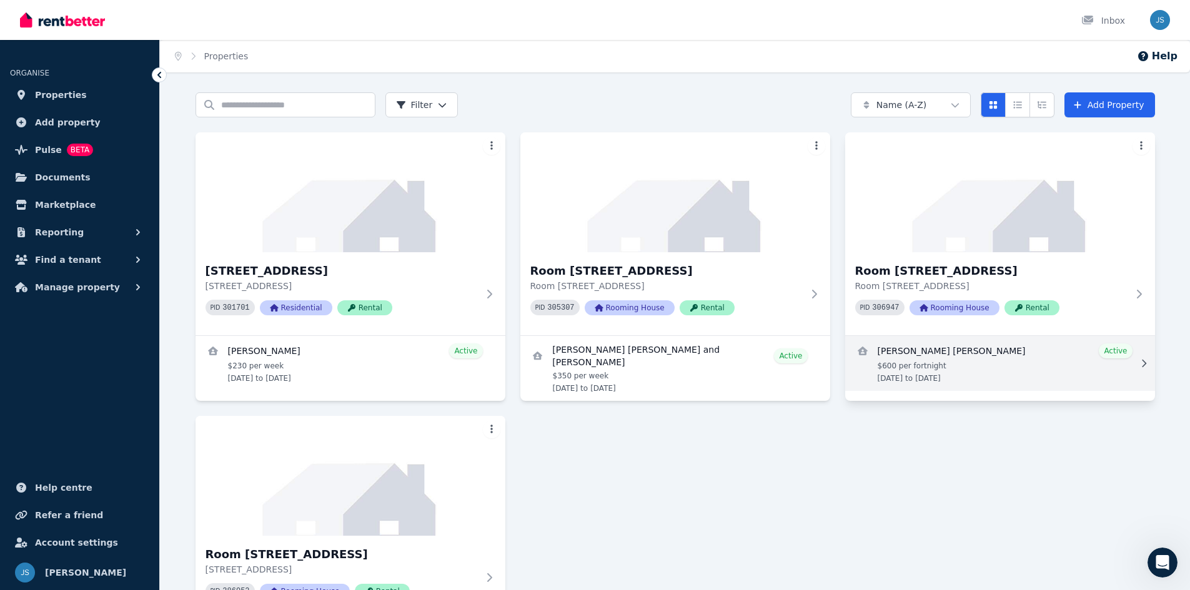
click at [980, 367] on link "View details for Axton Theo Te Paea Begman" at bounding box center [1000, 363] width 310 height 55
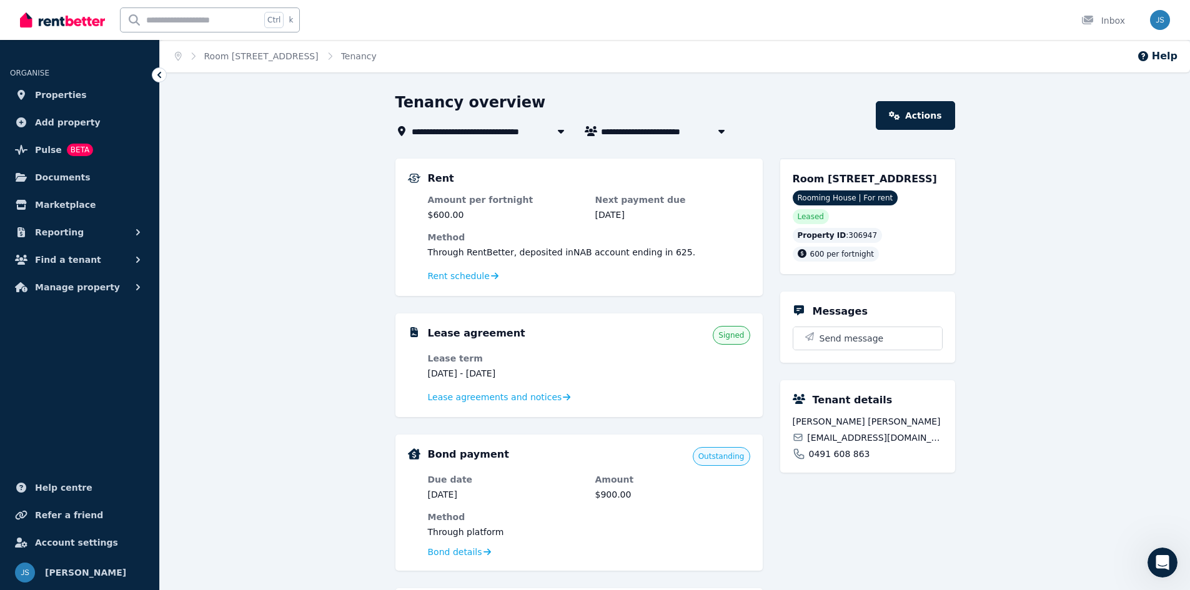
click at [161, 81] on icon at bounding box center [159, 75] width 12 height 12
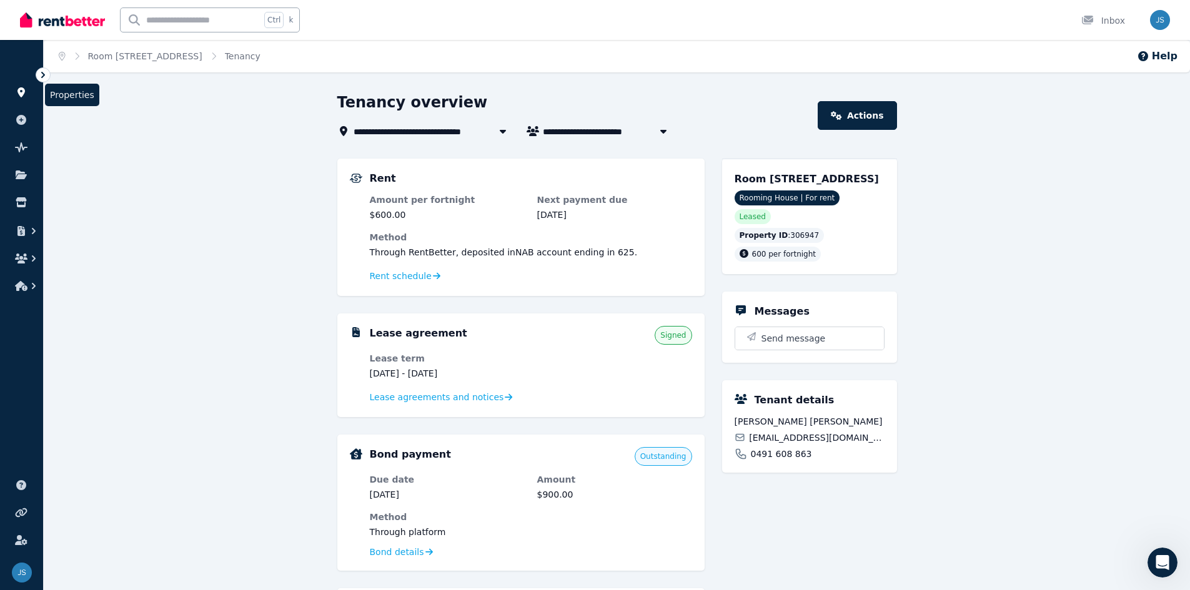
click at [31, 96] on link at bounding box center [21, 92] width 23 height 20
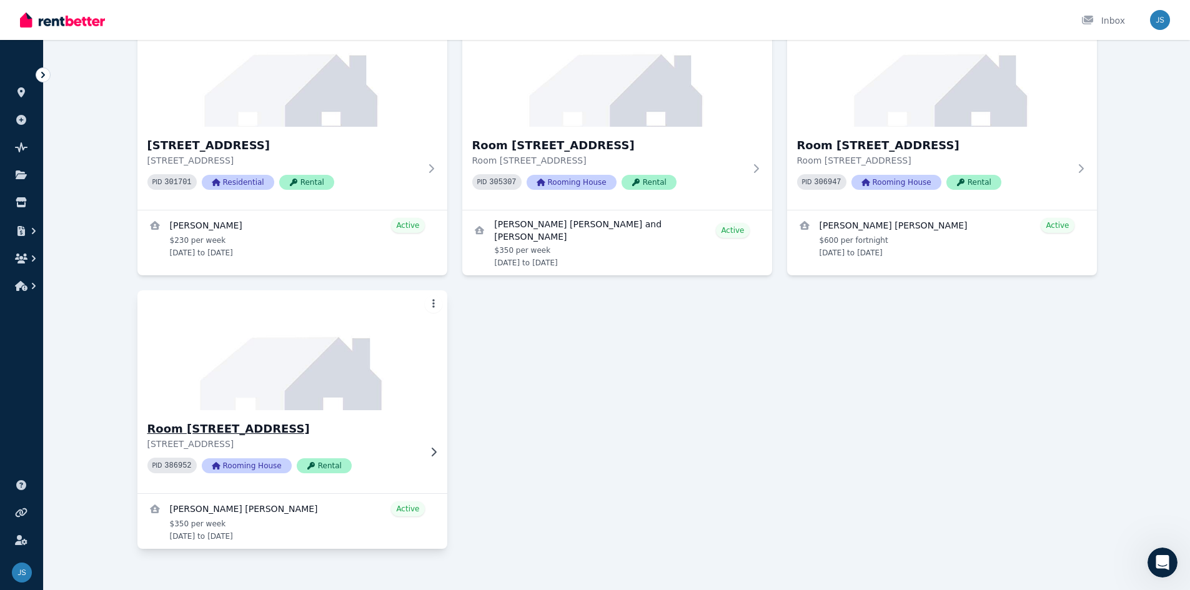
scroll to position [132, 0]
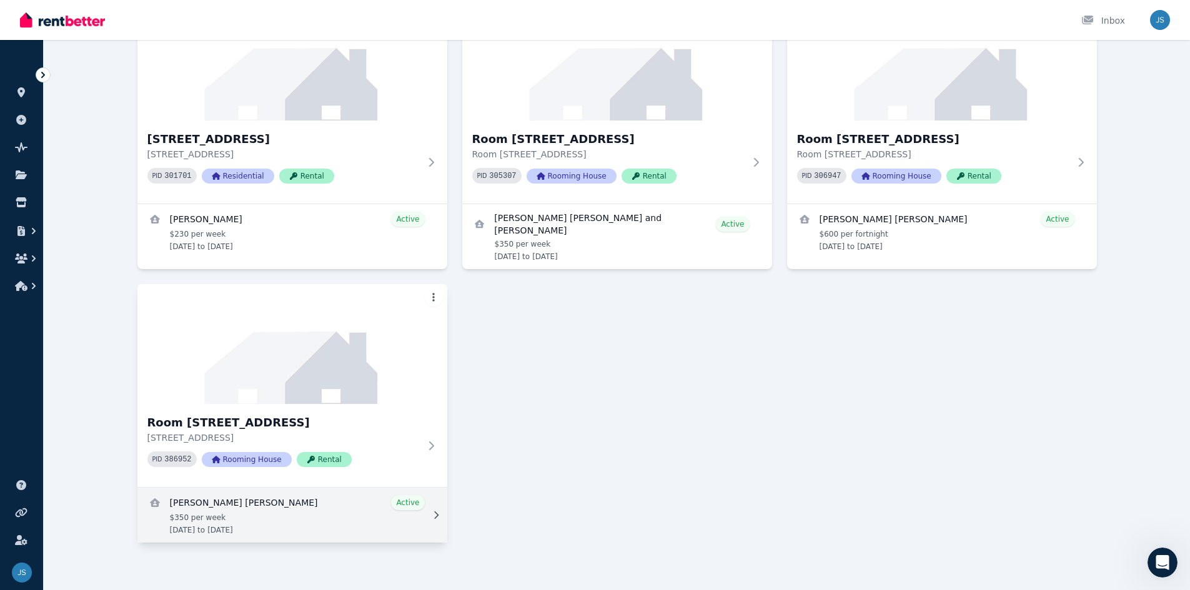
click at [303, 514] on link "View details for Jared Cumorah Abinadi Timu" at bounding box center [292, 515] width 310 height 55
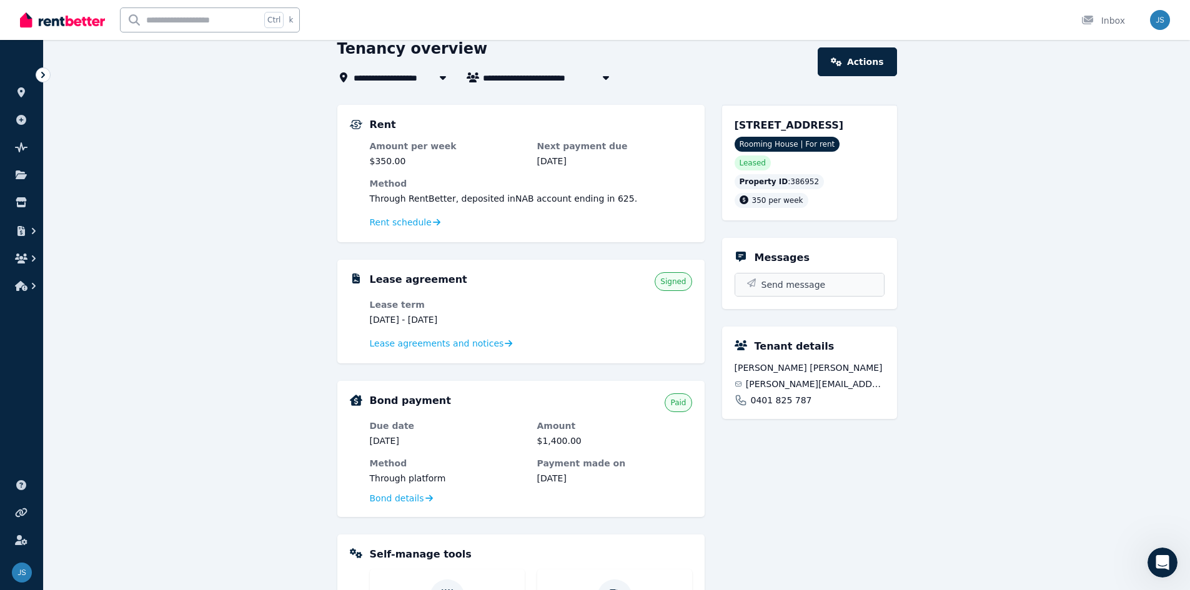
scroll to position [250, 0]
